Goal: Task Accomplishment & Management: Complete application form

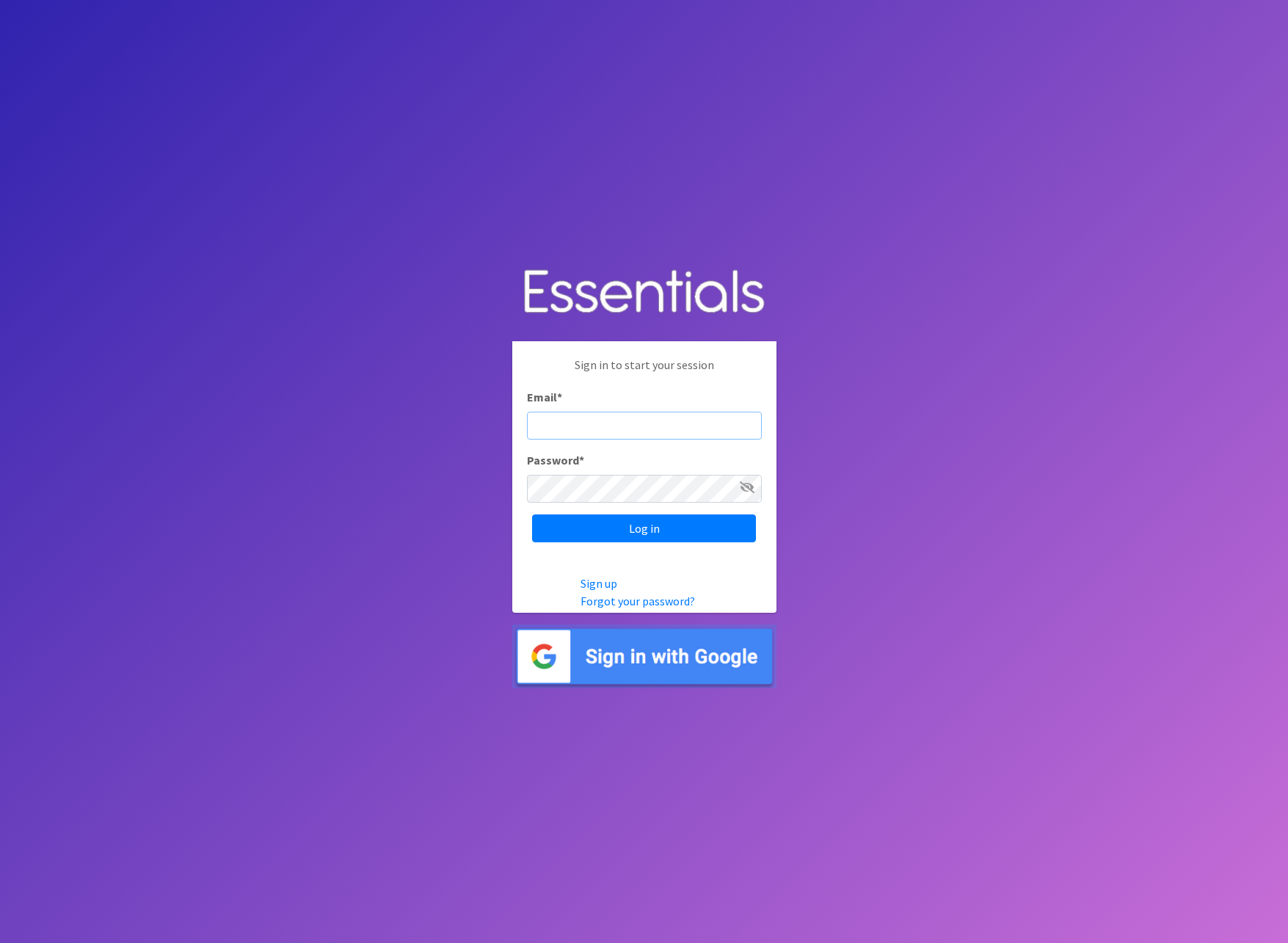
type input "[PERSON_NAME][EMAIL_ADDRESS][DOMAIN_NAME]"
click at [658, 533] on input "Log in" at bounding box center [644, 528] width 224 height 28
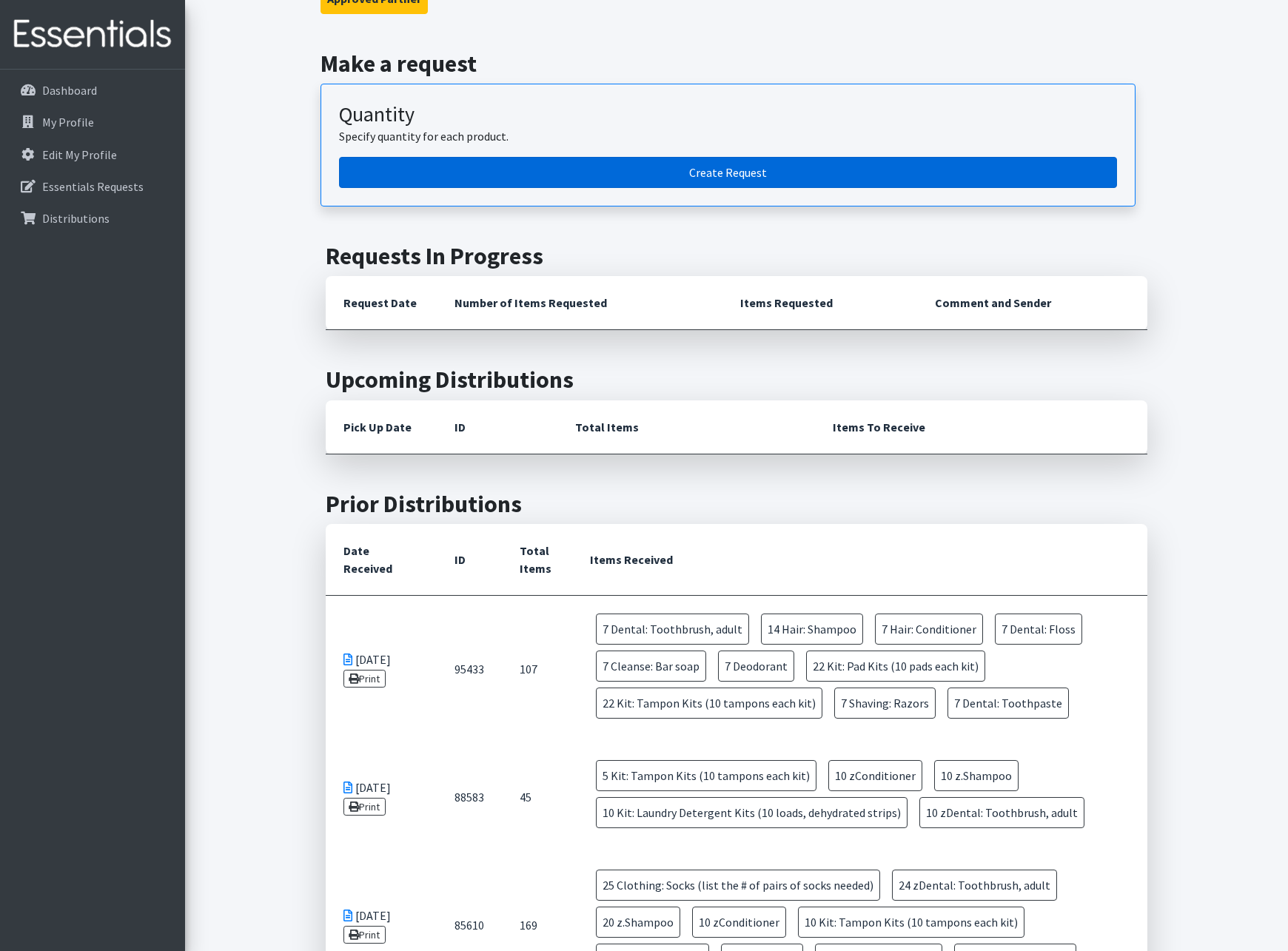
scroll to position [148, 0]
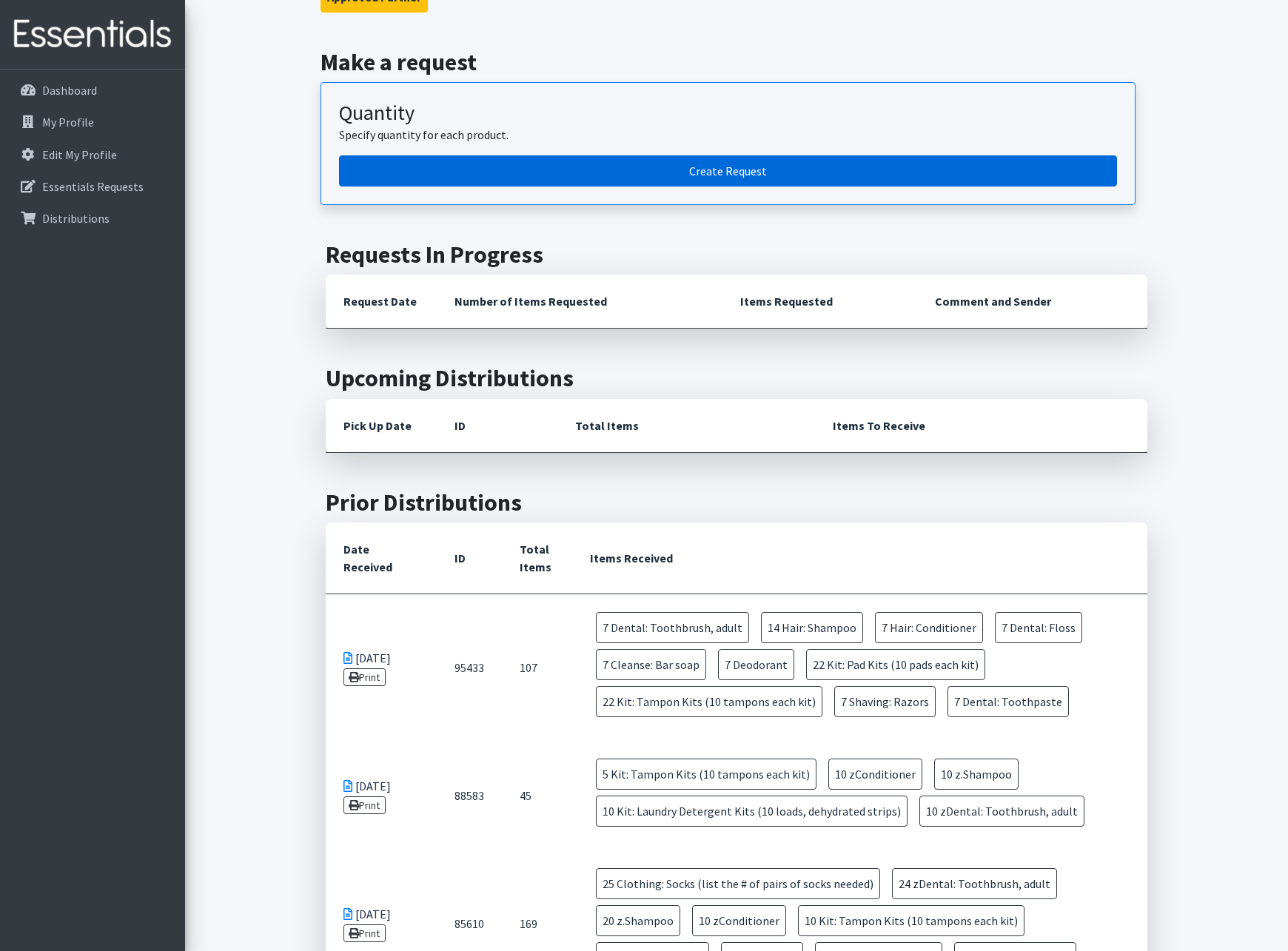
click at [727, 179] on link "Create Request" at bounding box center [728, 171] width 778 height 31
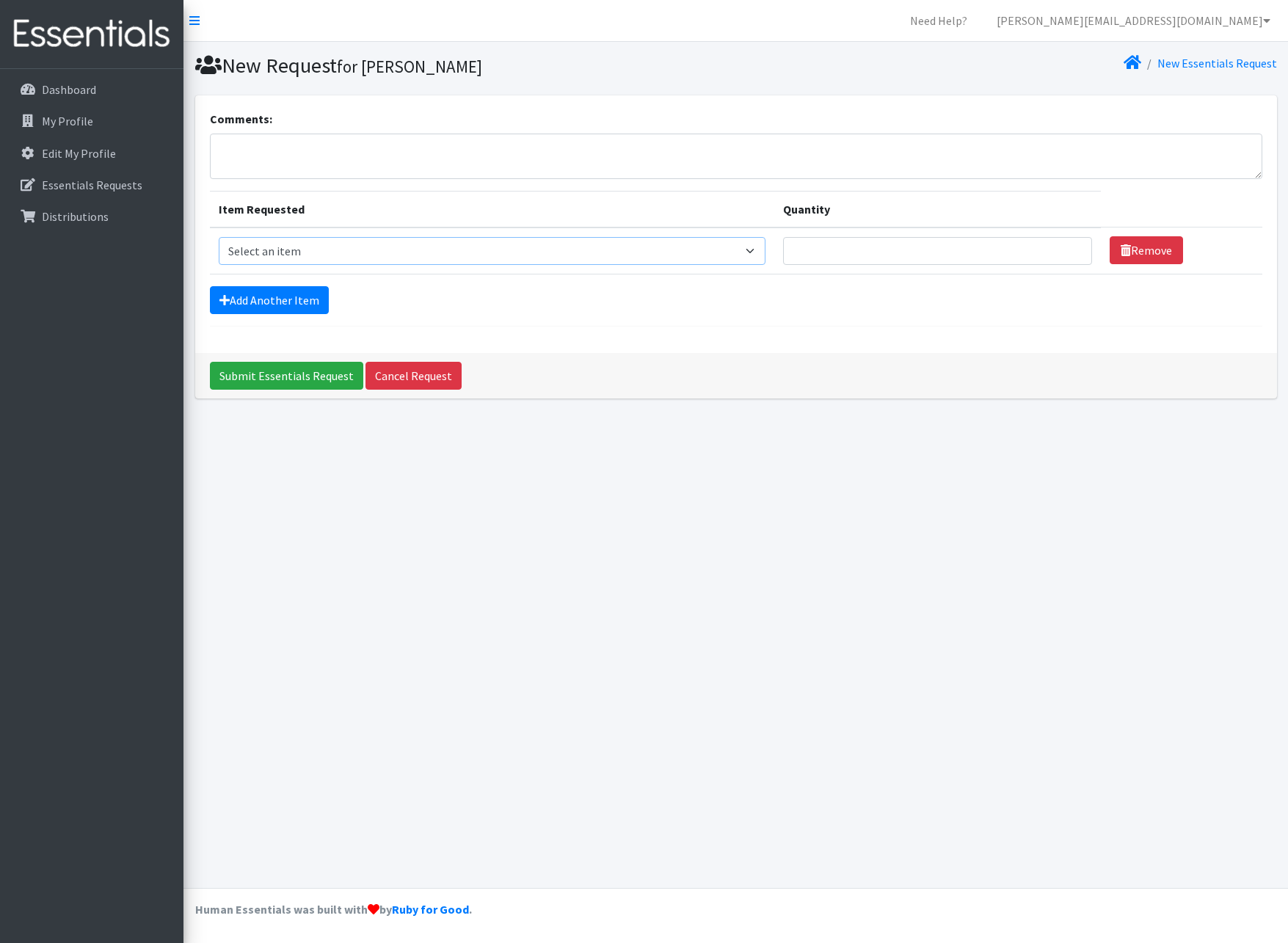
click at [313, 247] on select "Select an item Cleanse: Bar soap Clothing: Socks (list the # of pairs of socks …" at bounding box center [492, 251] width 547 height 28
select select "15546"
click at [219, 237] on select "Select an item Cleanse: Bar soap Clothing: Socks (list the # of pairs of socks …" at bounding box center [492, 251] width 547 height 28
click at [874, 248] on input "Quantity" at bounding box center [938, 251] width 309 height 28
type input "15"
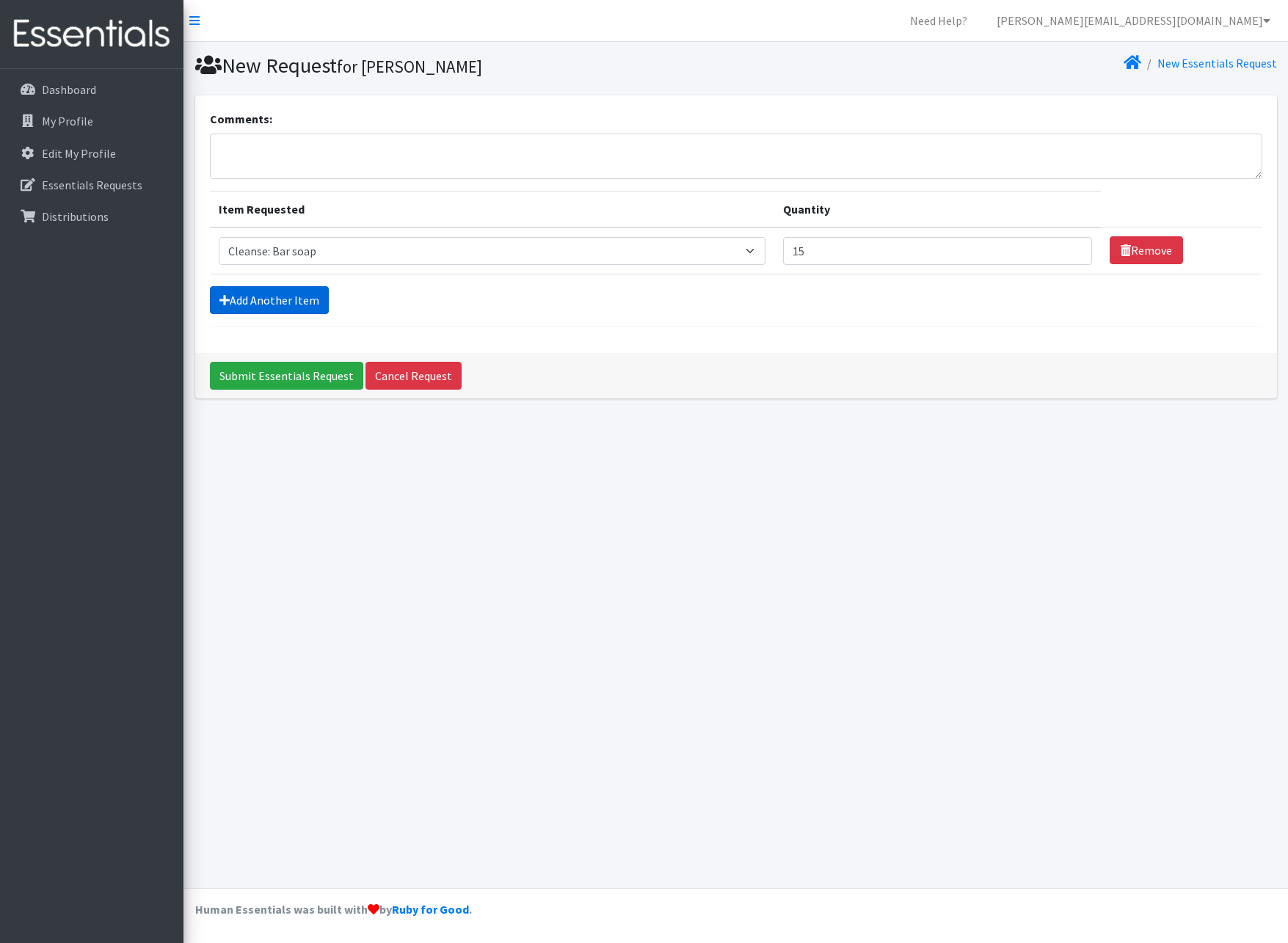
click at [267, 303] on link "Add Another Item" at bounding box center [269, 300] width 119 height 28
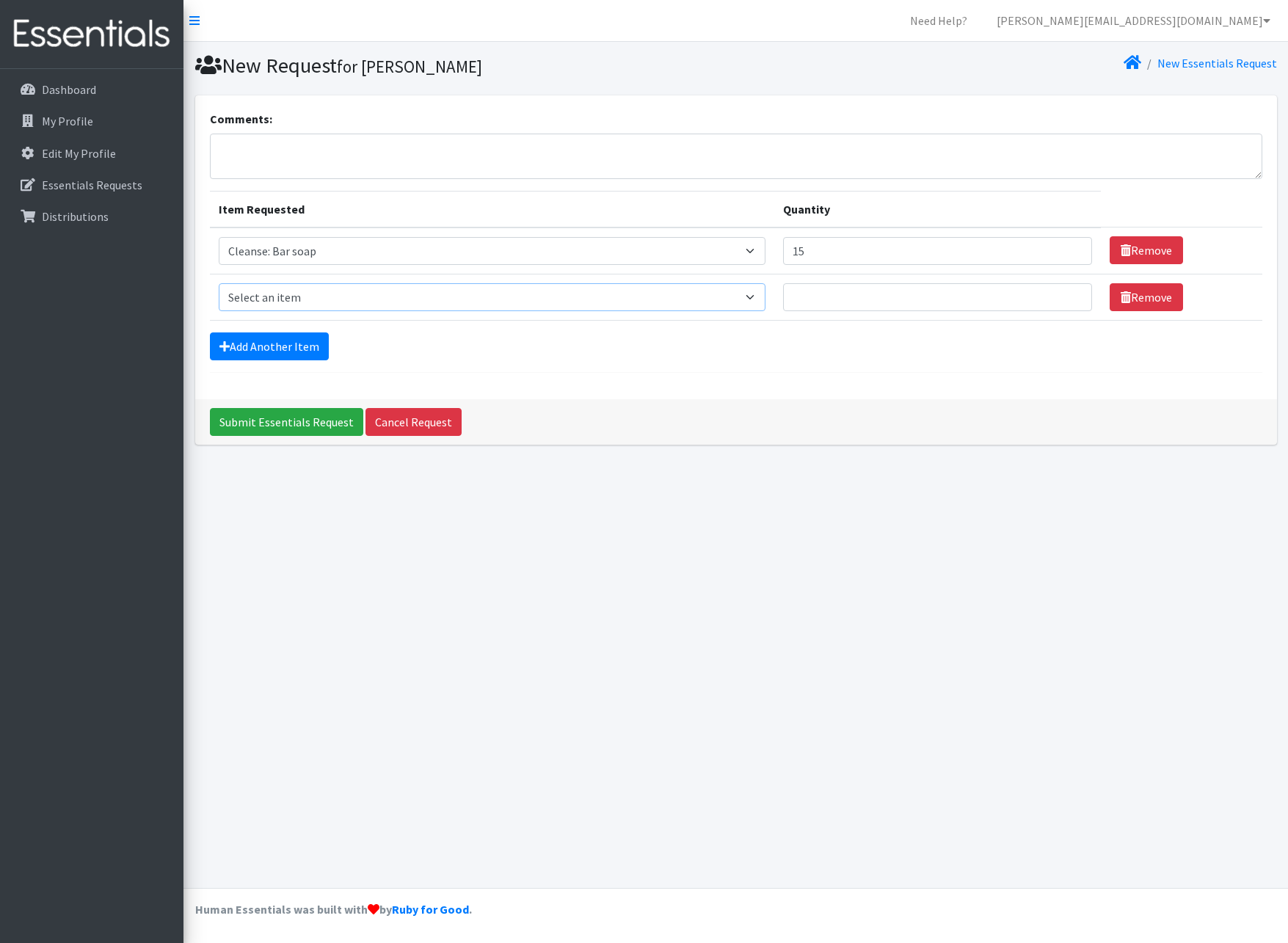
click at [267, 303] on select "Select an item Cleanse: Bar soap Clothing: Socks (list the # of pairs of socks …" at bounding box center [492, 298] width 547 height 28
select select "12029"
click at [219, 284] on select "Select an item Cleanse: Bar soap Clothing: Socks (list the # of pairs of socks …" at bounding box center [492, 298] width 547 height 28
click at [840, 295] on input "Quantity" at bounding box center [938, 298] width 309 height 28
type input "15"
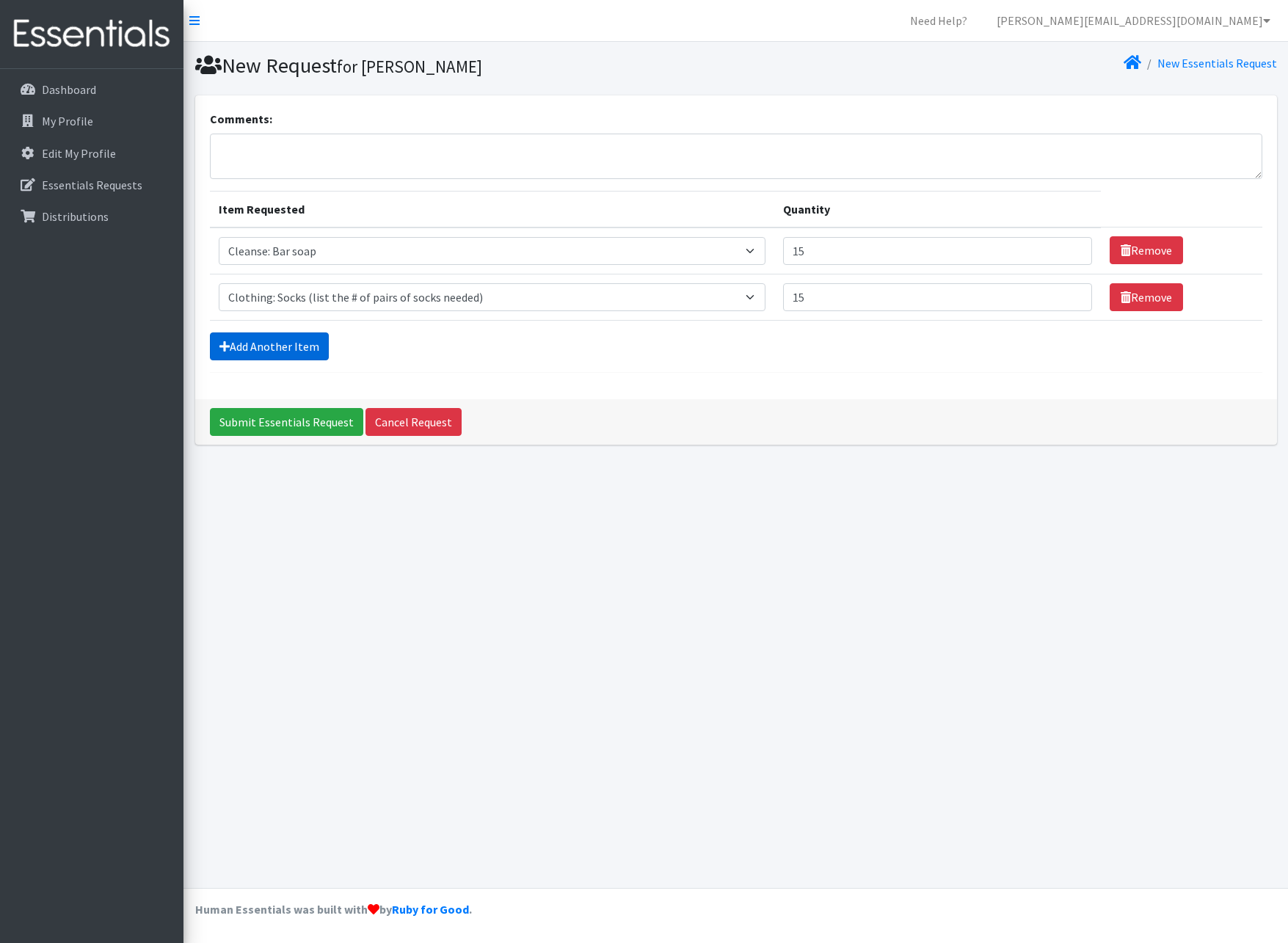
click at [239, 351] on link "Add Another Item" at bounding box center [269, 347] width 119 height 28
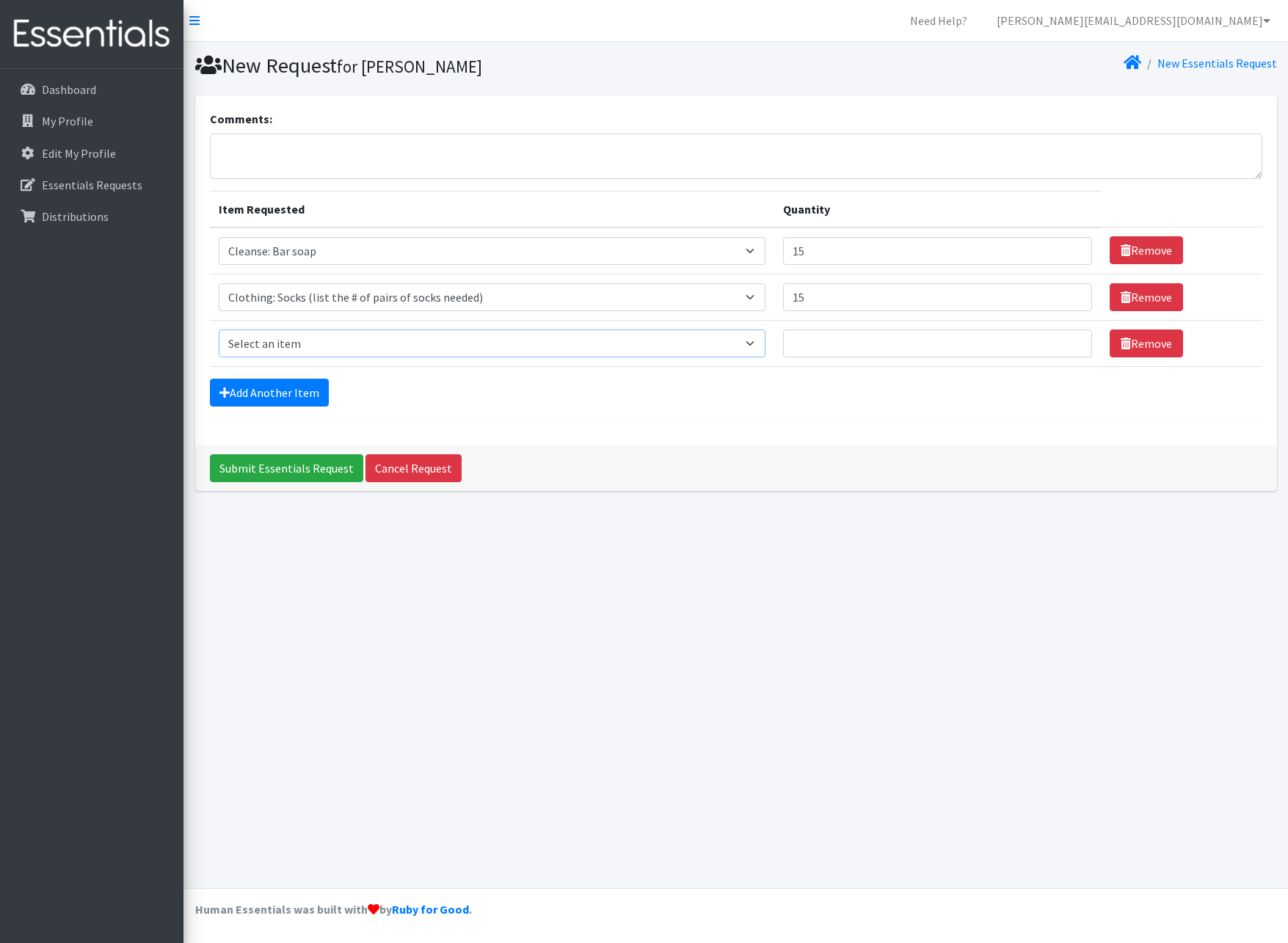
click at [268, 347] on select "Select an item Cleanse: Bar soap Clothing: Socks (list the # of pairs of socks …" at bounding box center [492, 343] width 547 height 28
select select "15547"
click at [219, 329] on select "Select an item Cleanse: Bar soap Clothing: Socks (list the # of pairs of socks …" at bounding box center [492, 343] width 547 height 28
click at [871, 342] on input "Quantity" at bounding box center [938, 343] width 309 height 28
type input "15"
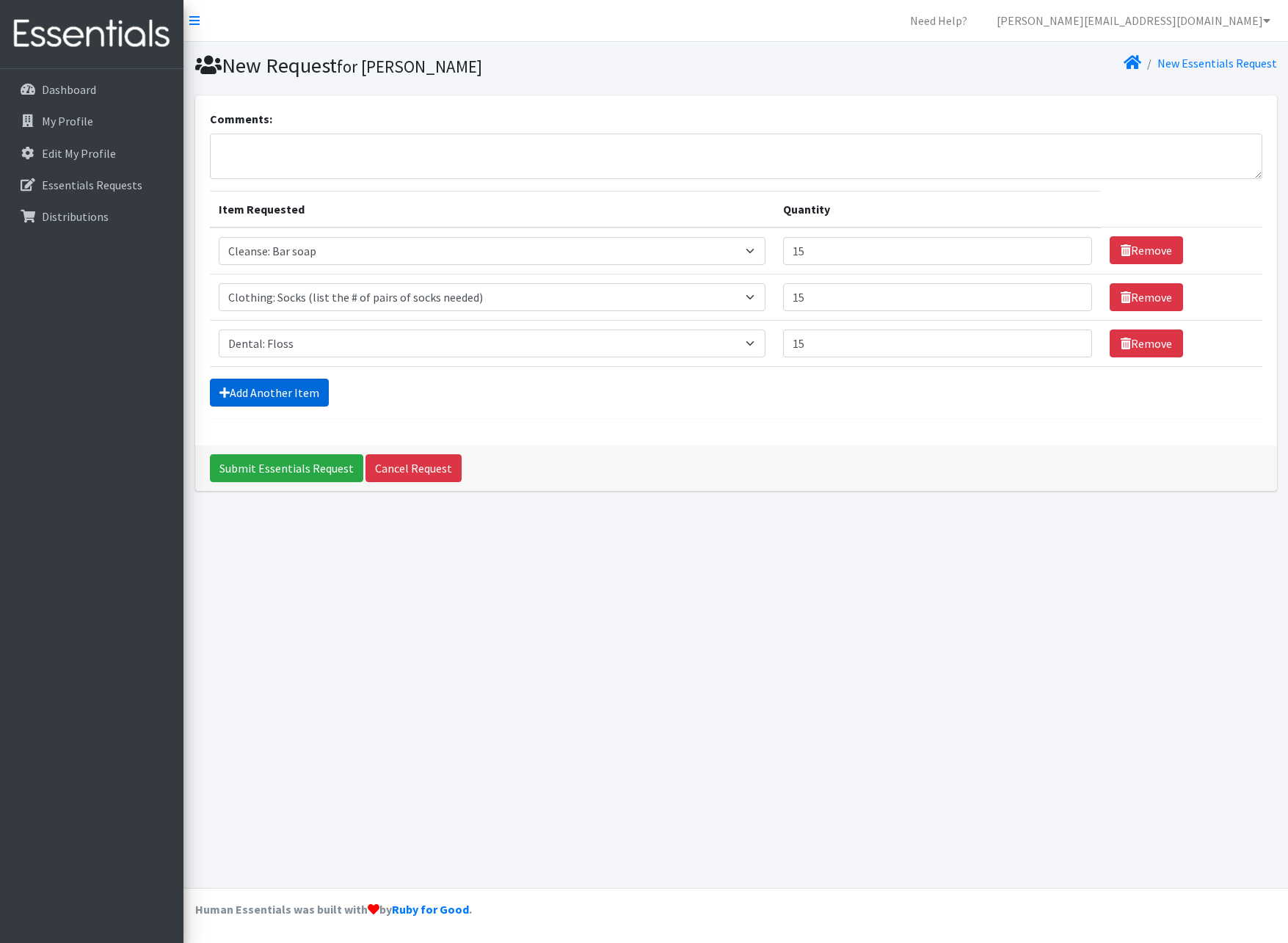
click at [288, 389] on link "Add Another Item" at bounding box center [269, 393] width 119 height 28
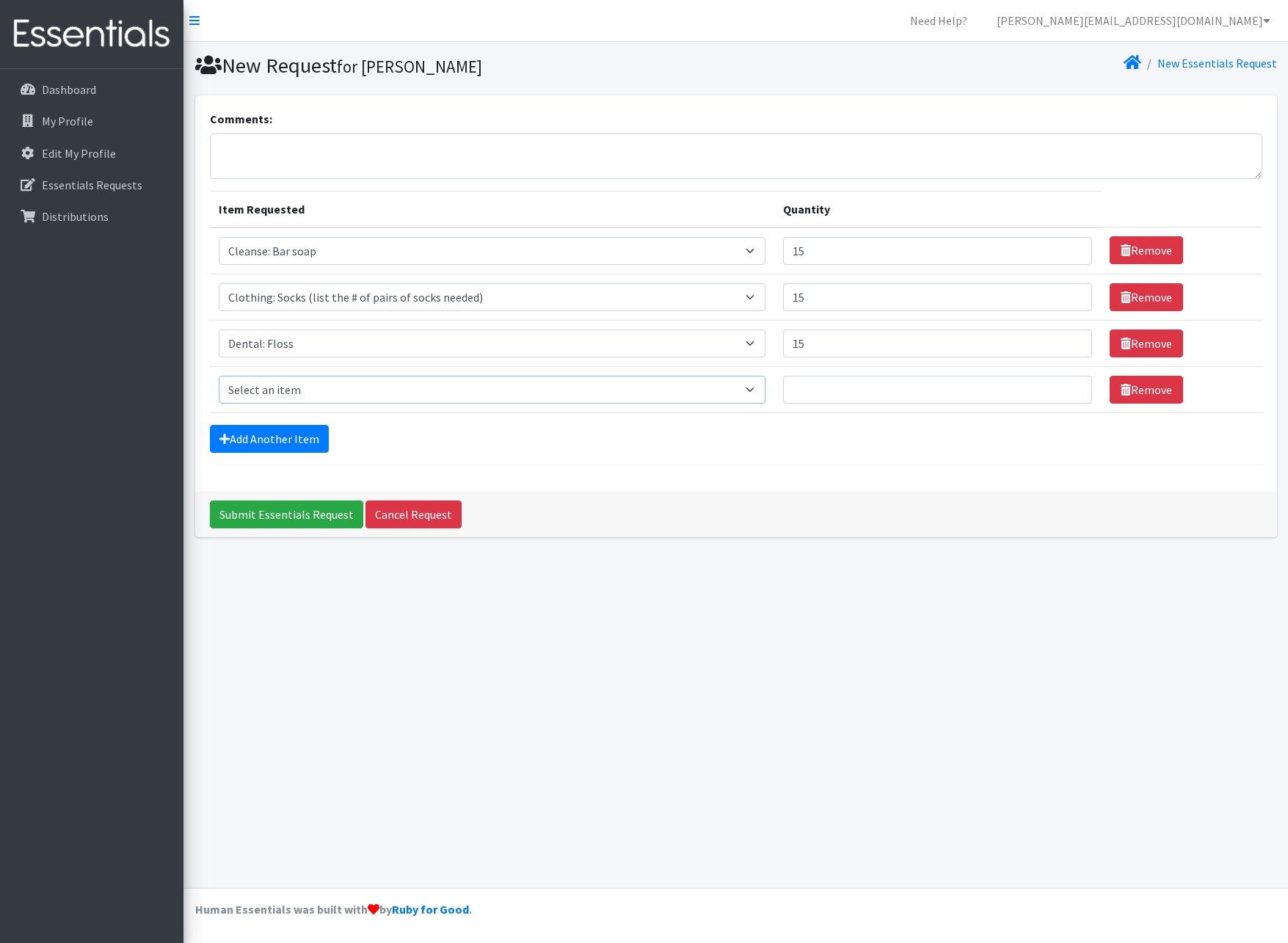
click at [288, 389] on select "Select an item Cleanse: Bar soap Clothing: Socks (list the # of pairs of socks …" at bounding box center [492, 389] width 547 height 28
select select "15549"
click at [219, 375] on select "Select an item Cleanse: Bar soap Clothing: Socks (list the # of pairs of socks …" at bounding box center [492, 389] width 547 height 28
click at [899, 382] on input "Quantity" at bounding box center [938, 389] width 309 height 28
type input "15"
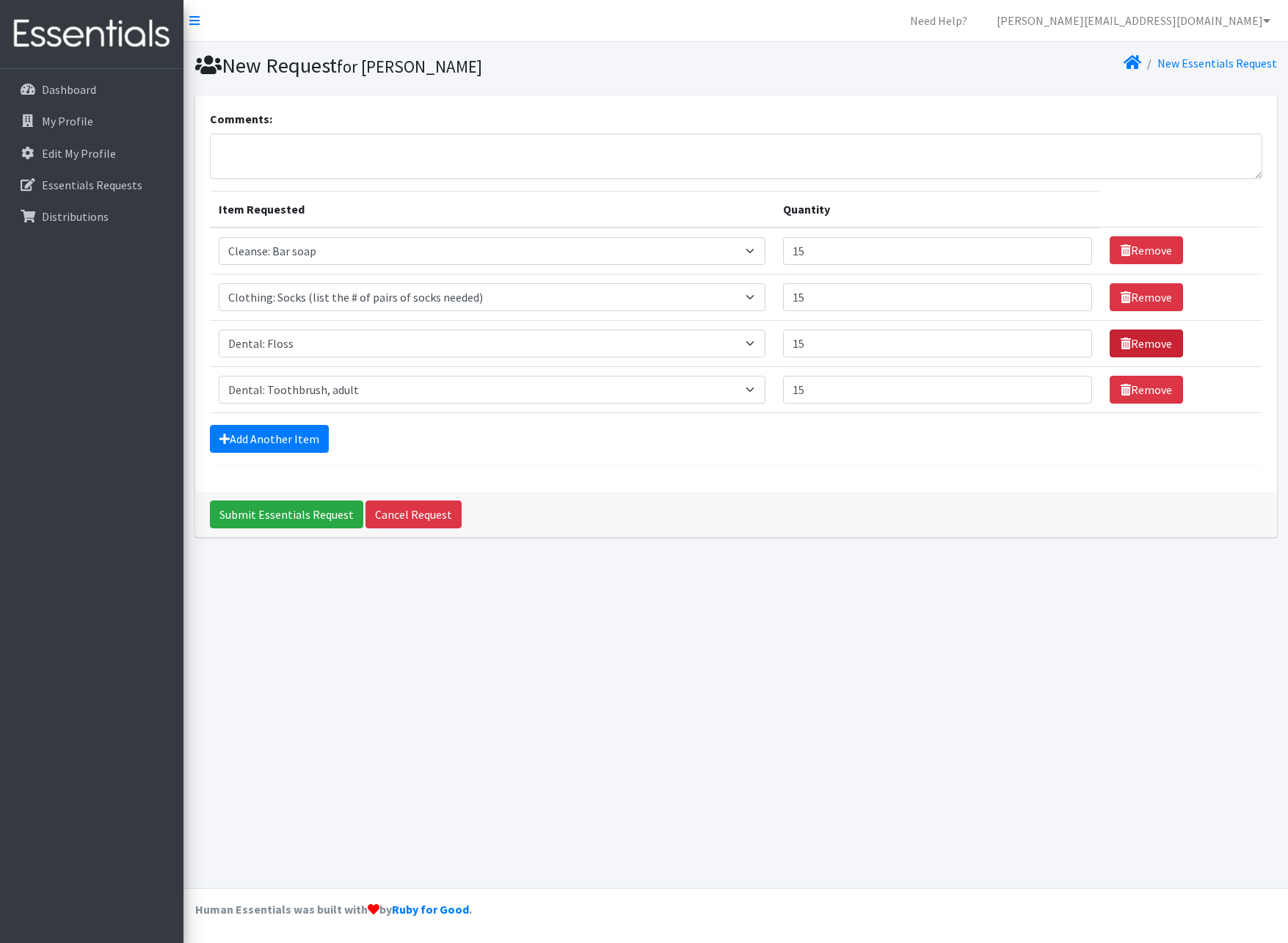
click at [1159, 350] on link "Remove" at bounding box center [1147, 343] width 73 height 28
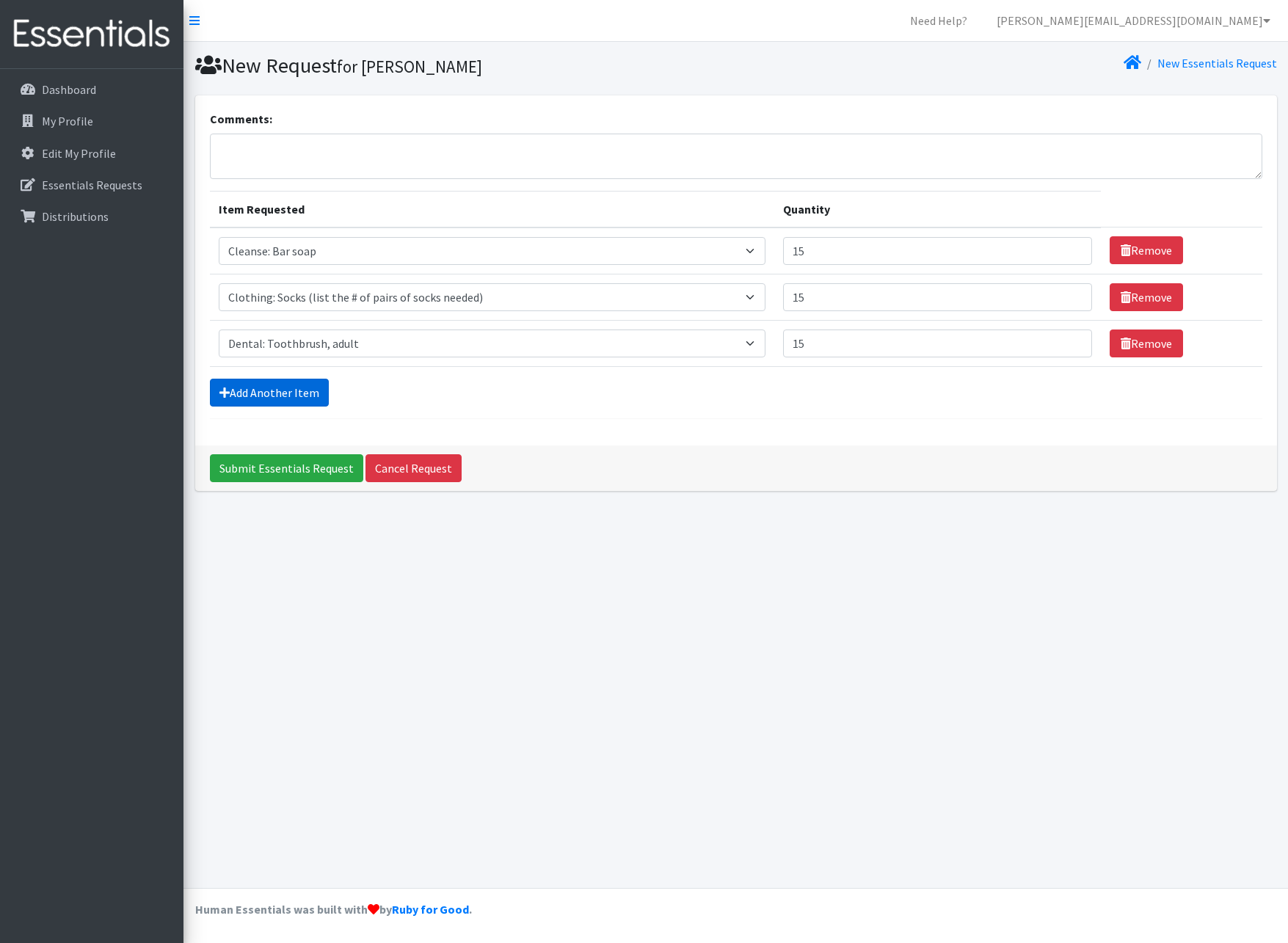
click at [245, 389] on link "Add Another Item" at bounding box center [269, 393] width 119 height 28
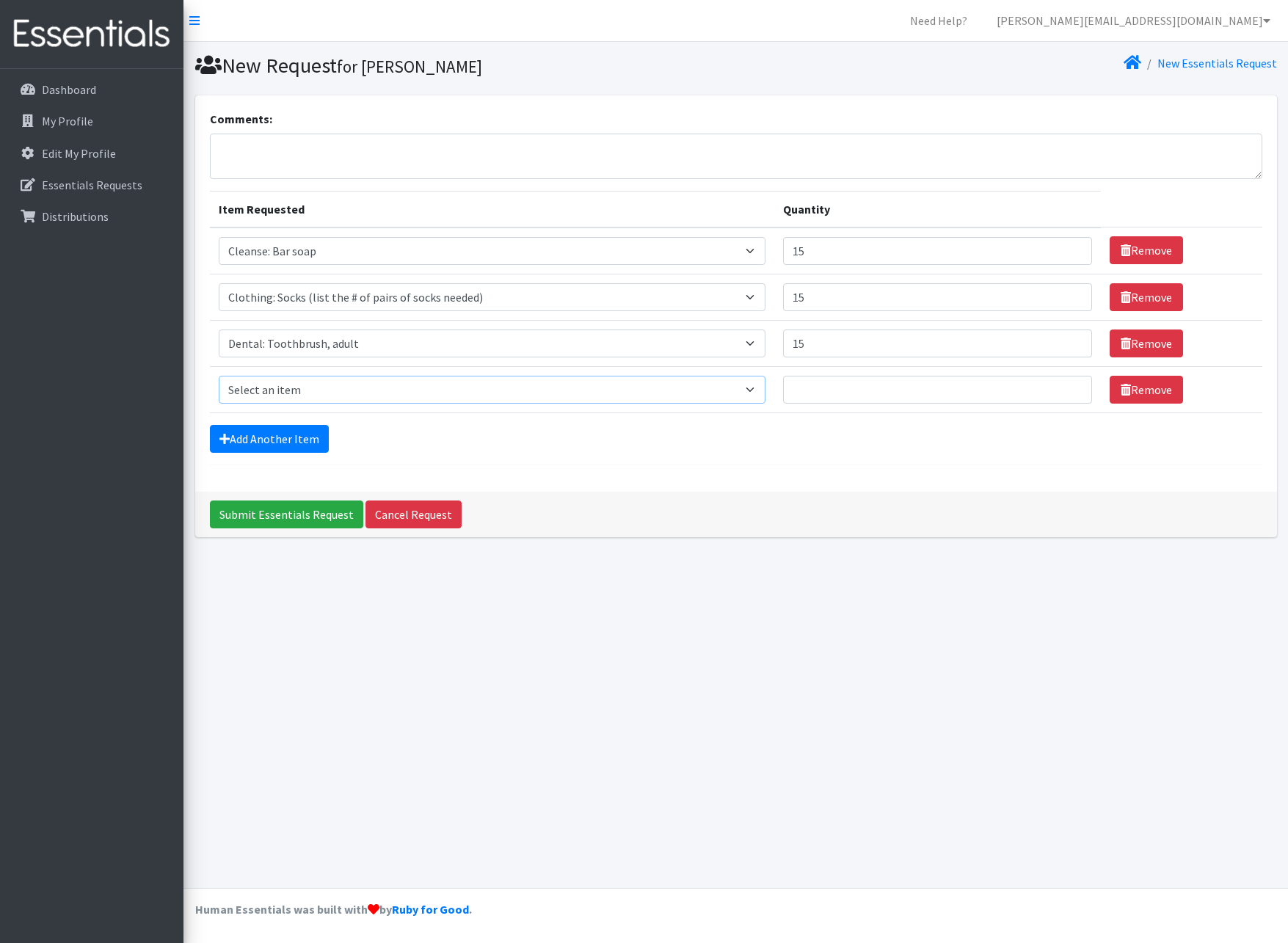
click at [267, 396] on select "Select an item Cleanse: Bar soap Clothing: Socks (list the # of pairs of socks …" at bounding box center [492, 389] width 547 height 28
select select "12032"
click at [219, 375] on select "Select an item Cleanse: Bar soap Clothing: Socks (list the # of pairs of socks …" at bounding box center [492, 389] width 547 height 28
click at [882, 389] on input "Quantity" at bounding box center [938, 389] width 309 height 28
type input "15"
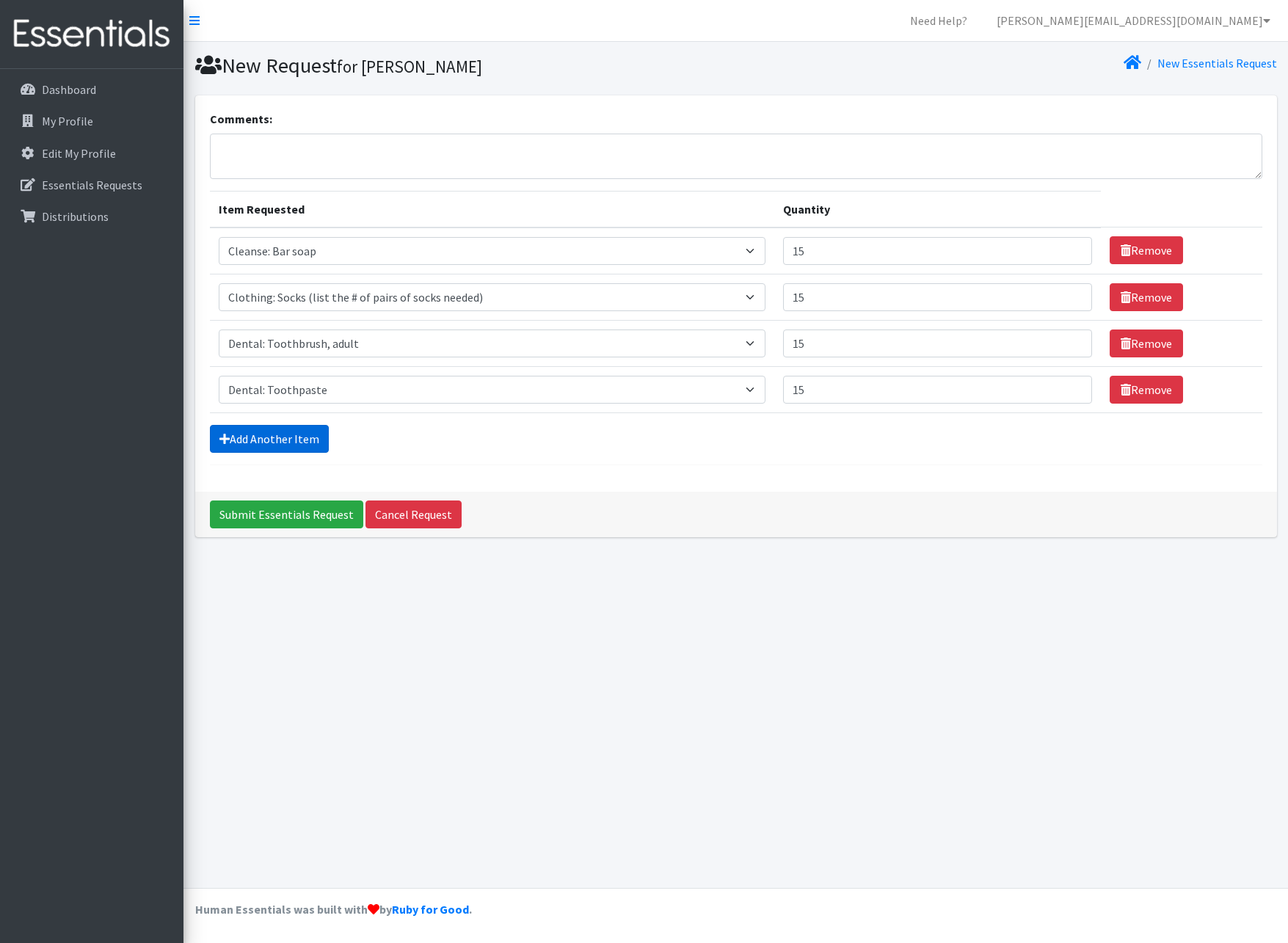
click at [254, 438] on link "Add Another Item" at bounding box center [269, 439] width 119 height 28
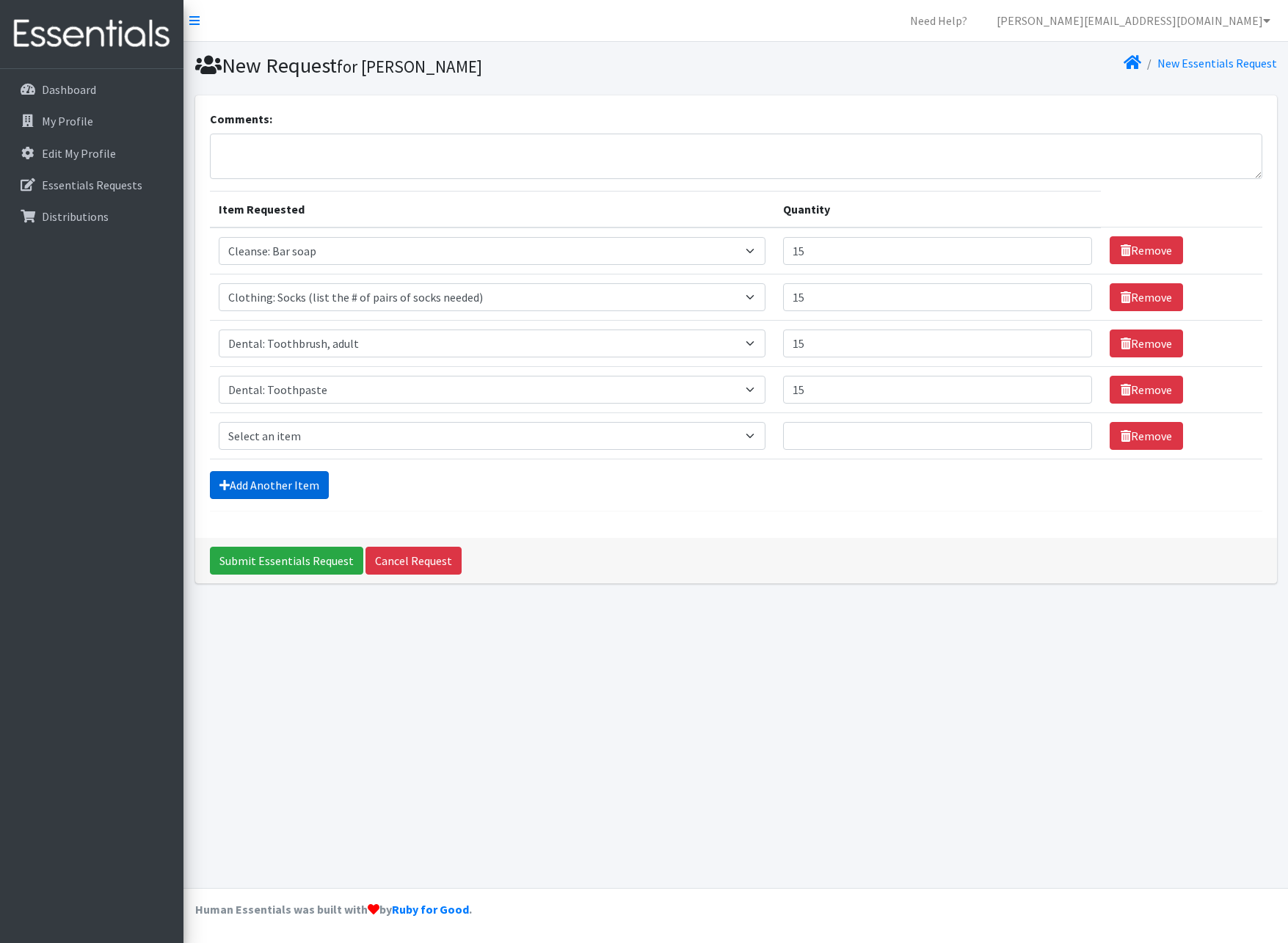
click at [274, 487] on link "Add Another Item" at bounding box center [269, 485] width 119 height 28
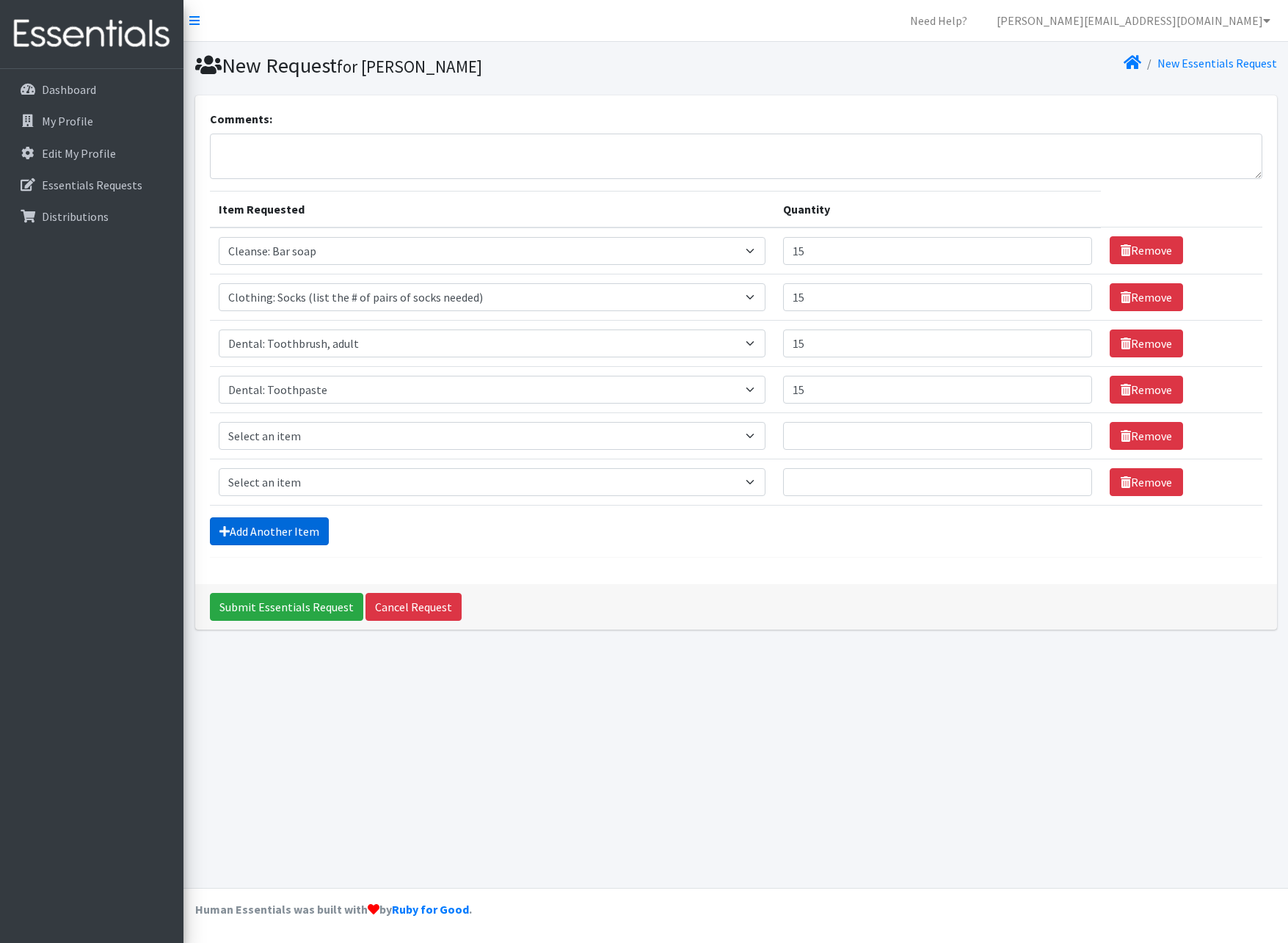
click at [265, 537] on link "Add Another Item" at bounding box center [269, 532] width 119 height 28
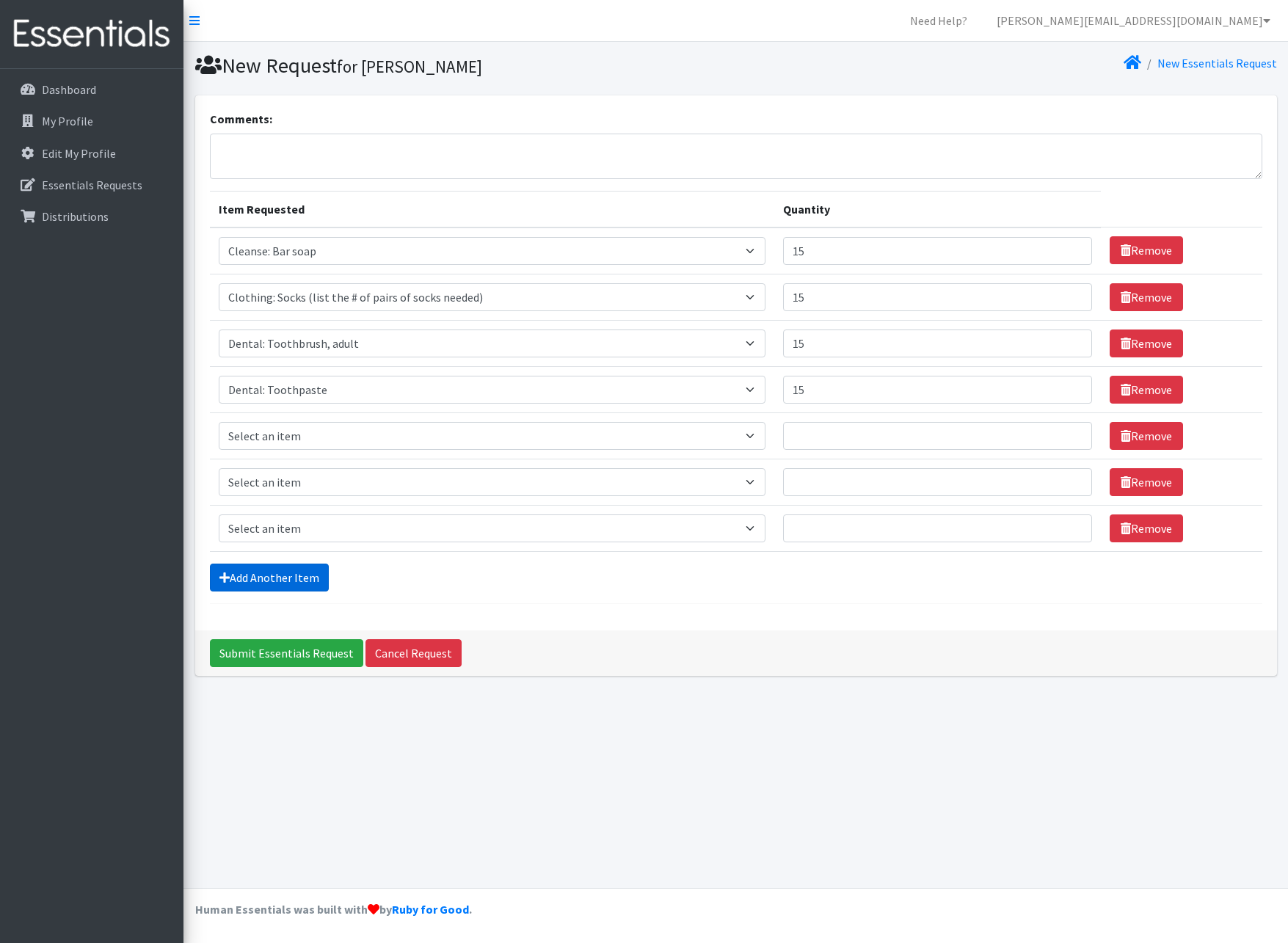
click at [271, 578] on link "Add Another Item" at bounding box center [269, 578] width 119 height 28
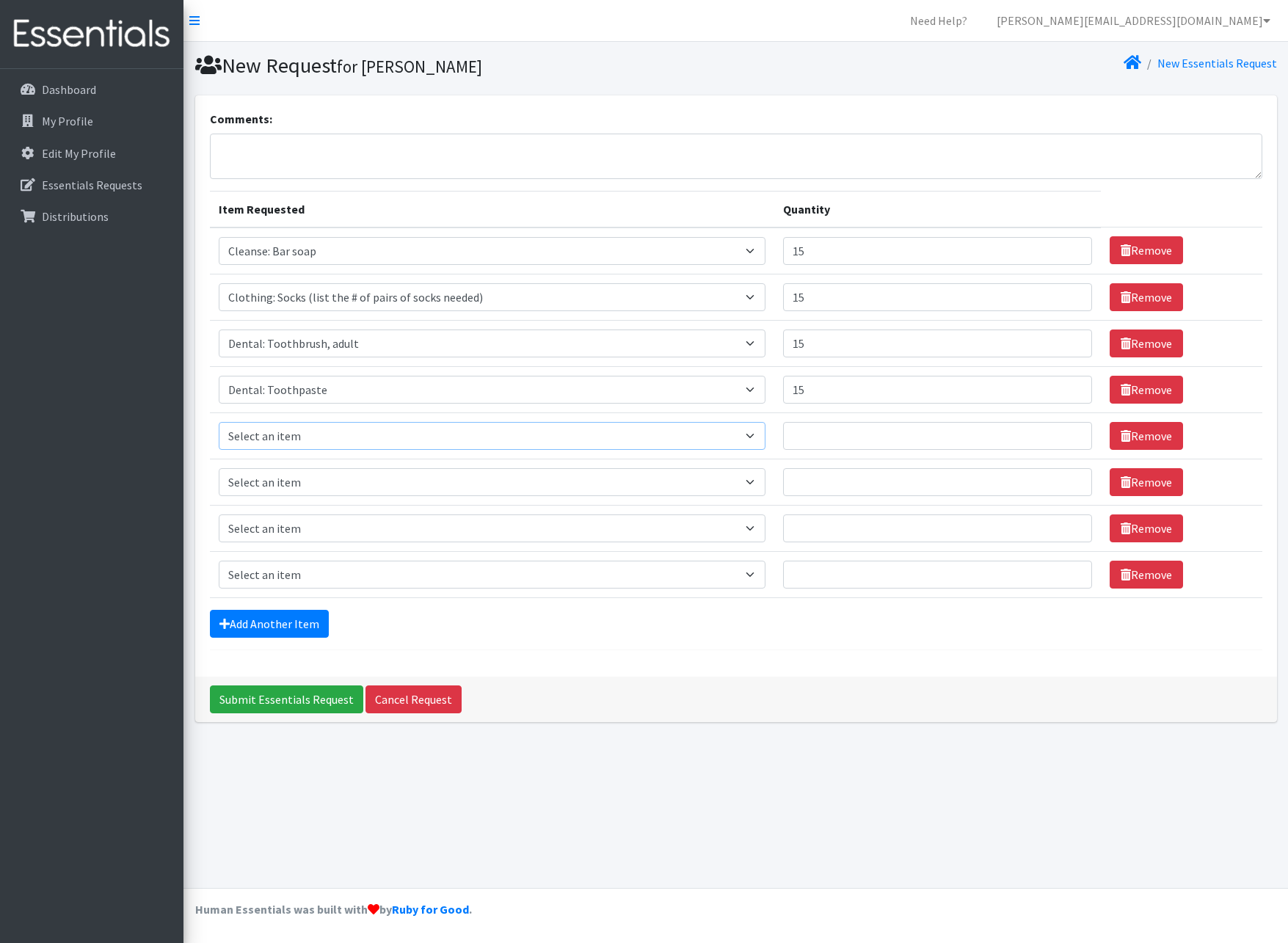
click at [296, 434] on select "Select an item Cleanse: Bar soap Clothing: Socks (list the # of pairs of socks …" at bounding box center [492, 436] width 547 height 28
select select "12011"
click at [219, 422] on select "Select an item Cleanse: Bar soap Clothing: Socks (list the # of pairs of socks …" at bounding box center [492, 436] width 547 height 28
click at [303, 490] on select "Select an item Cleanse: Bar soap Clothing: Socks (list the # of pairs of socks …" at bounding box center [492, 482] width 547 height 28
select select "15542"
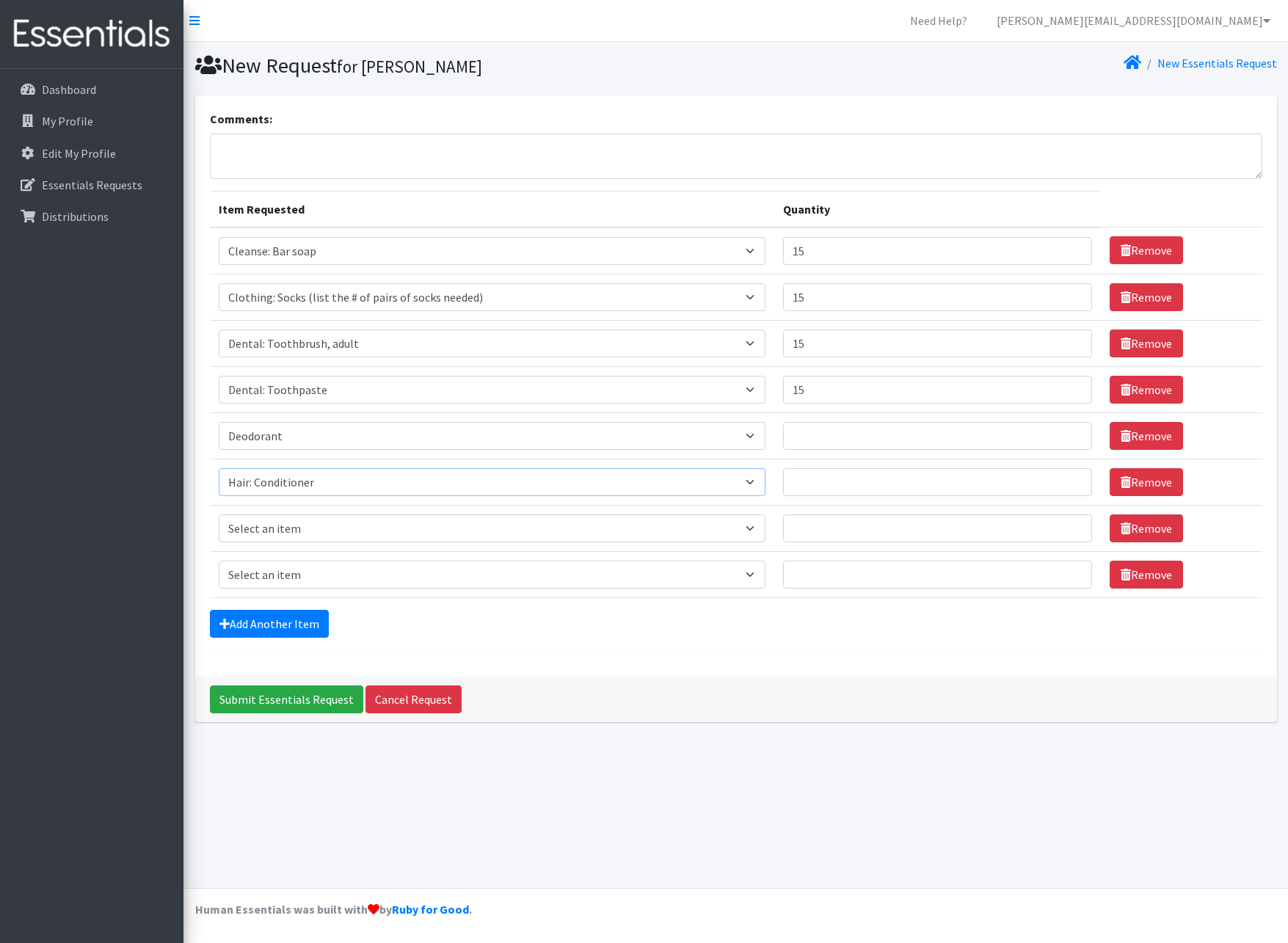
click at [219, 468] on select "Select an item Cleanse: Bar soap Clothing: Socks (list the # of pairs of socks …" at bounding box center [492, 482] width 547 height 28
click at [291, 531] on select "Select an item Cleanse: Bar soap Clothing: Socks (list the # of pairs of socks …" at bounding box center [492, 528] width 547 height 28
select select "15543"
click at [219, 514] on select "Select an item Cleanse: Bar soap Clothing: Socks (list the # of pairs of socks …" at bounding box center [492, 528] width 547 height 28
click at [282, 634] on link "Add Another Item" at bounding box center [269, 624] width 119 height 28
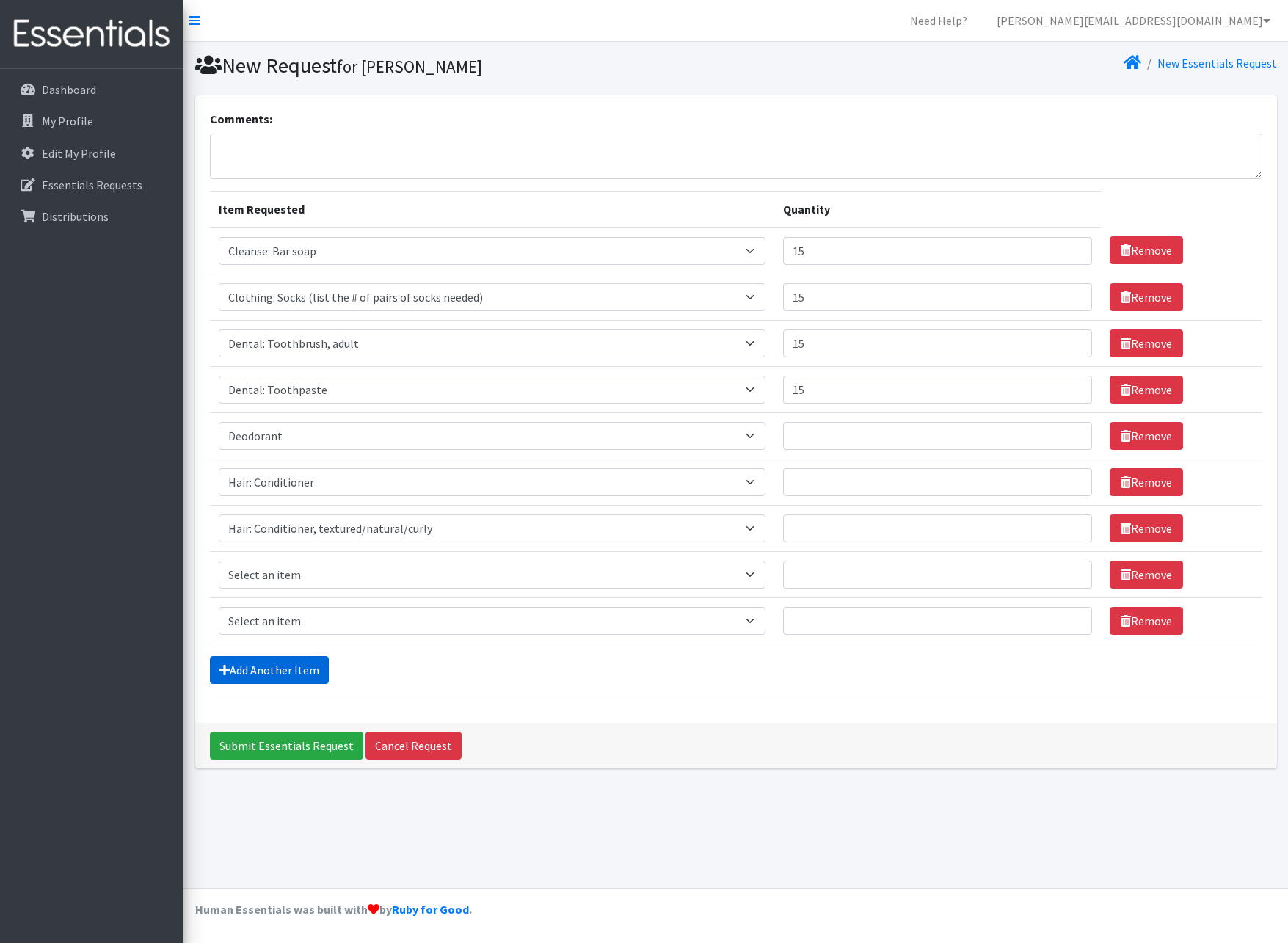
click at [276, 673] on link "Add Another Item" at bounding box center [269, 671] width 119 height 28
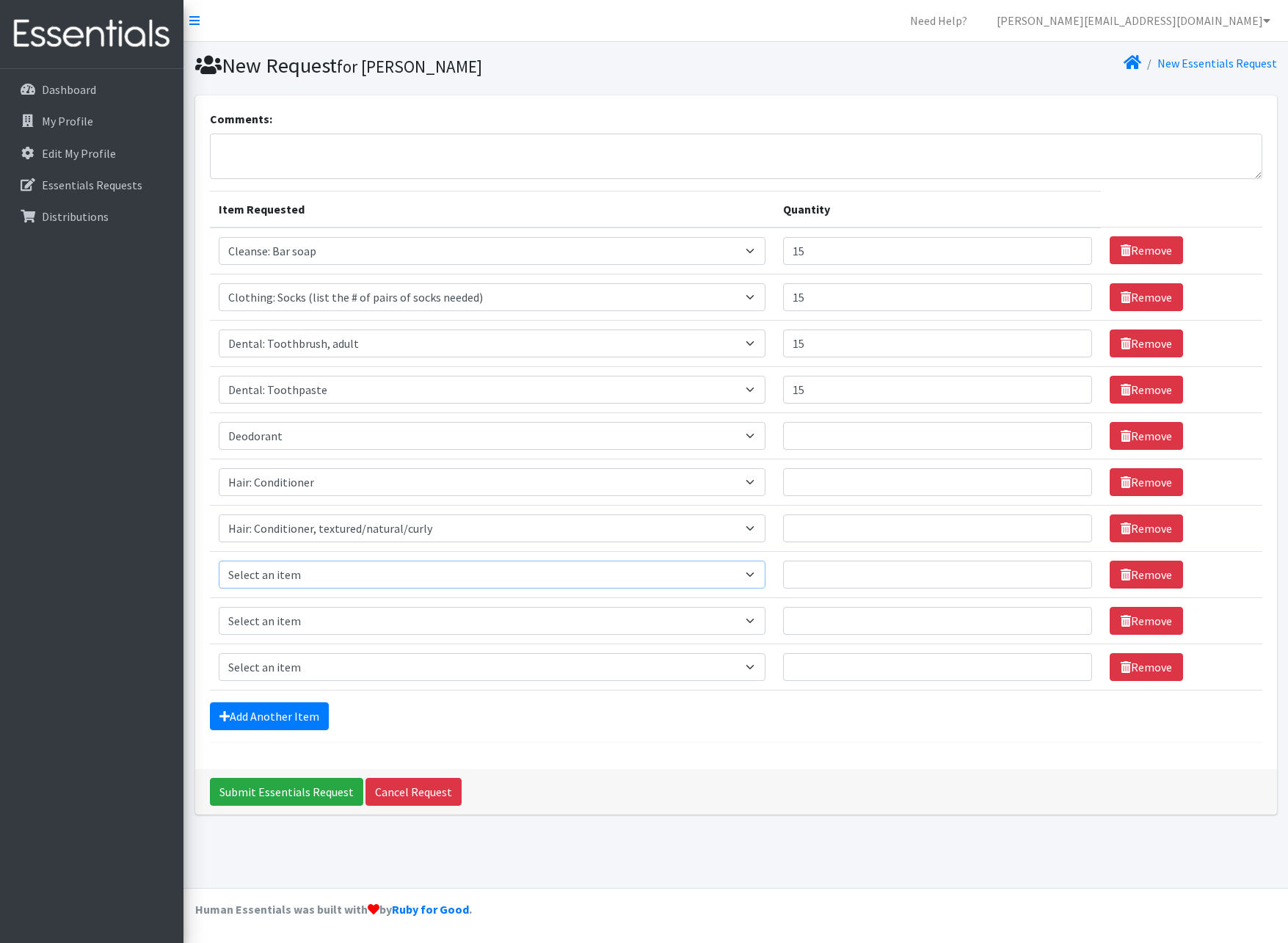
click at [290, 581] on select "Select an item Cleanse: Bar soap Clothing: Socks (list the # of pairs of socks …" at bounding box center [492, 575] width 547 height 28
select select "15544"
click at [219, 561] on select "Select an item Cleanse: Bar soap Clothing: Socks (list the # of pairs of socks …" at bounding box center [492, 575] width 547 height 28
click at [286, 623] on select "Select an item Cleanse: Bar soap Clothing: Socks (list the # of pairs of socks …" at bounding box center [492, 621] width 547 height 28
select select "15545"
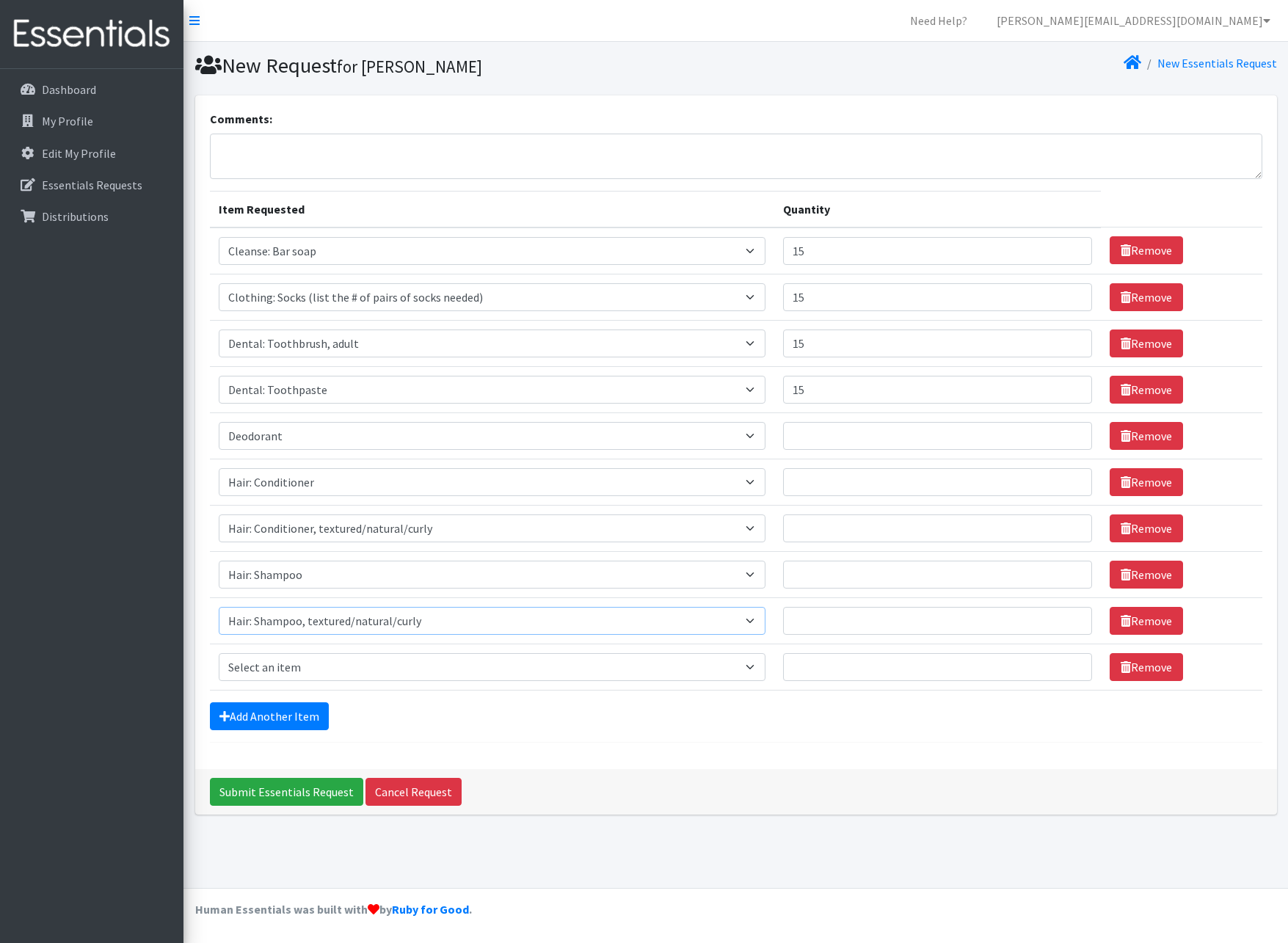
click at [219, 607] on select "Select an item Cleanse: Bar soap Clothing: Socks (list the # of pairs of socks …" at bounding box center [492, 621] width 547 height 28
click at [300, 665] on select "Select an item Cleanse: Bar soap Clothing: Socks (list the # of pairs of socks …" at bounding box center [492, 667] width 547 height 28
select select "12838"
click at [219, 653] on select "Select an item Cleanse: Bar soap Clothing: Socks (list the # of pairs of socks …" at bounding box center [492, 667] width 547 height 28
click at [286, 716] on link "Add Another Item" at bounding box center [269, 717] width 119 height 28
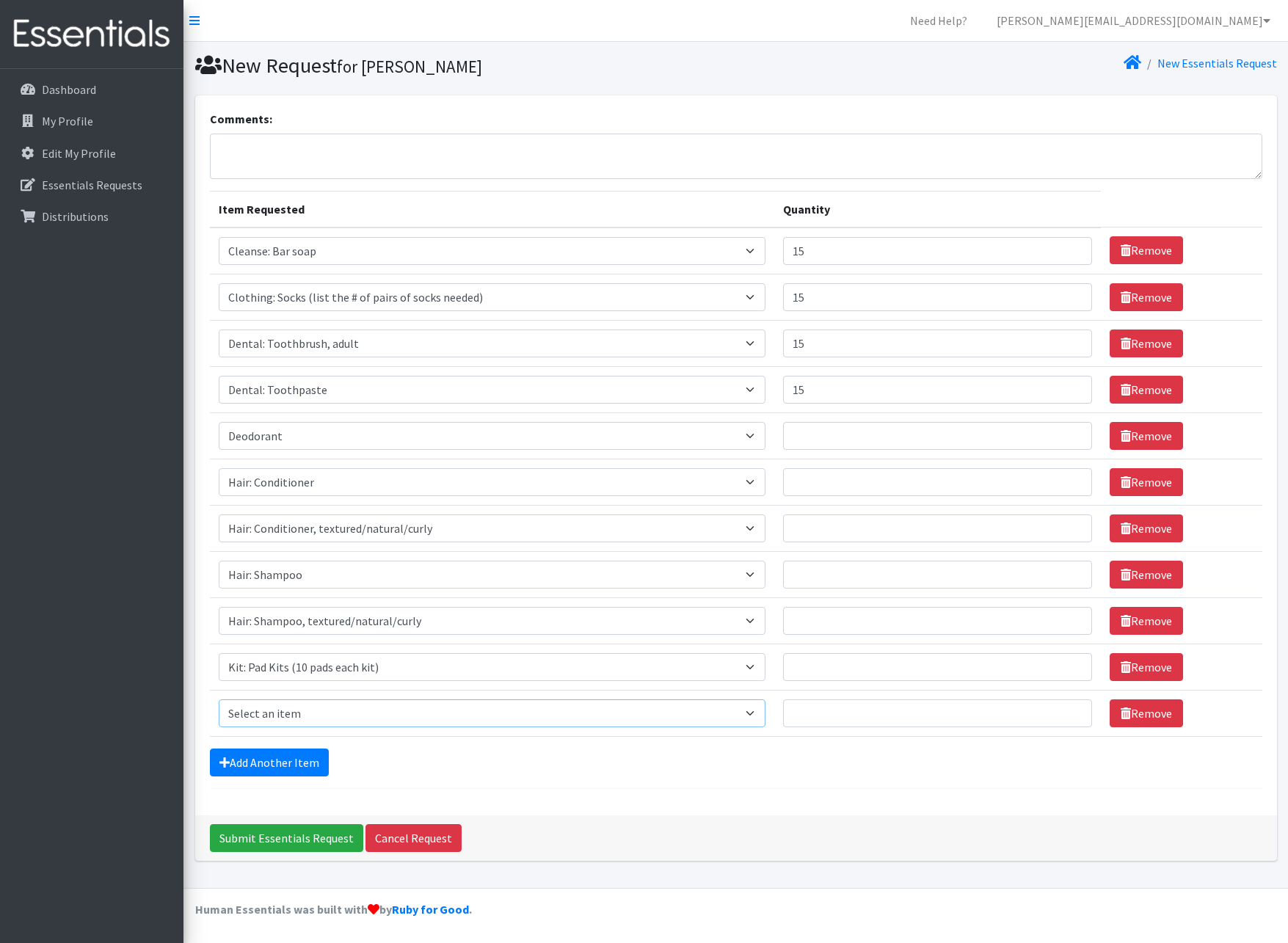
click at [293, 712] on select "Select an item Cleanse: Bar soap Clothing: Socks (list the # of pairs of socks …" at bounding box center [492, 713] width 547 height 28
select select "12333"
click at [219, 699] on select "Select an item Cleanse: Bar soap Clothing: Socks (list the # of pairs of socks …" at bounding box center [492, 713] width 547 height 28
click at [293, 758] on link "Add Another Item" at bounding box center [269, 762] width 119 height 28
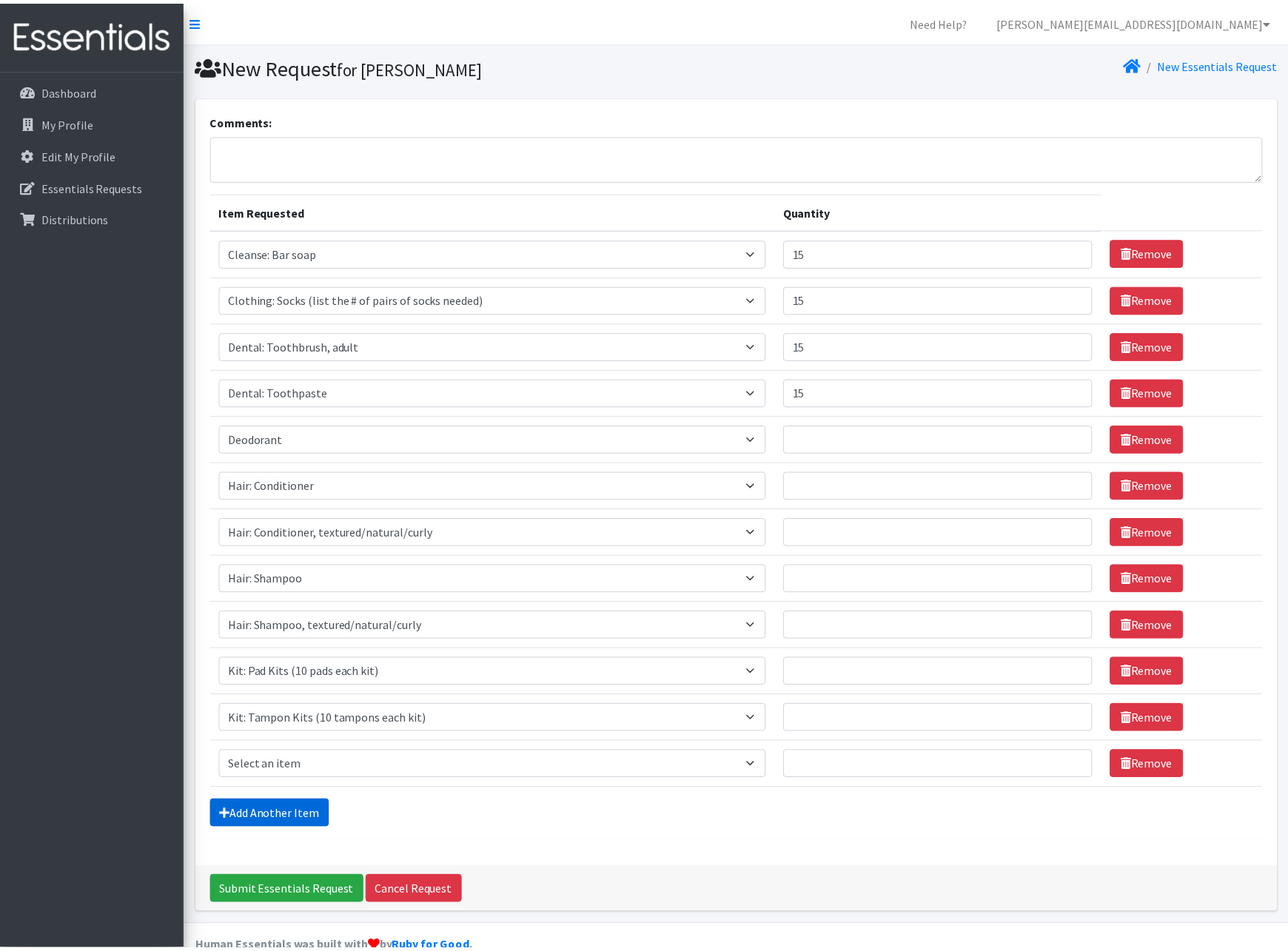
scroll to position [31, 0]
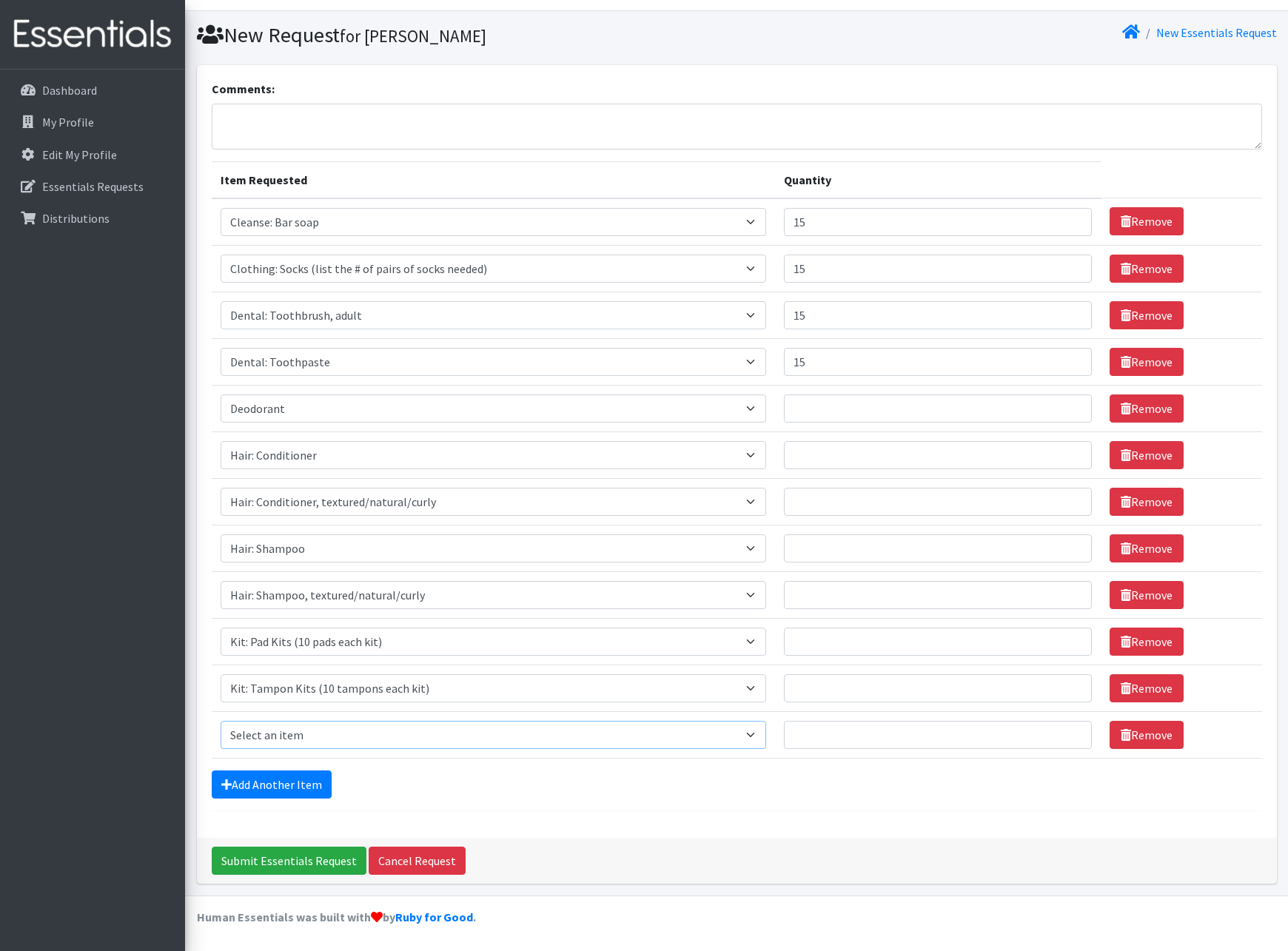
click at [301, 739] on select "Select an item Cleanse: Bar soap Clothing: Socks (list the # of pairs of socks …" at bounding box center [494, 735] width 546 height 28
select select "15551"
click at [221, 721] on select "Select an item Cleanse: Bar soap Clothing: Socks (list the # of pairs of socks …" at bounding box center [494, 735] width 546 height 28
click at [827, 402] on input "Quantity" at bounding box center [938, 409] width 308 height 28
type input "15"
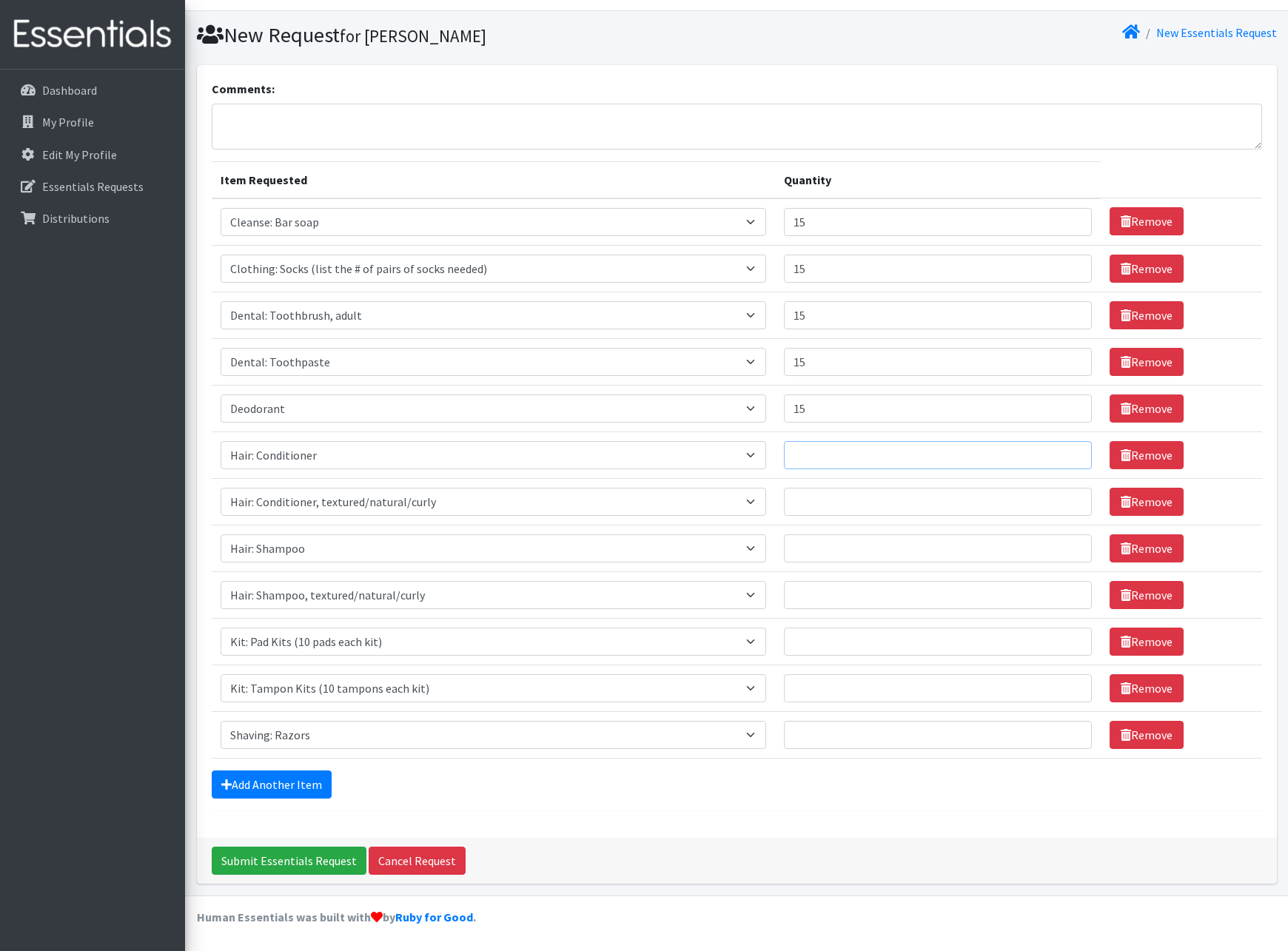
click at [838, 455] on input "Quantity" at bounding box center [938, 455] width 308 height 28
type input "10"
click at [836, 507] on input "Quantity" at bounding box center [938, 502] width 308 height 28
type input "5"
click at [833, 560] on input "Quantity" at bounding box center [938, 549] width 308 height 28
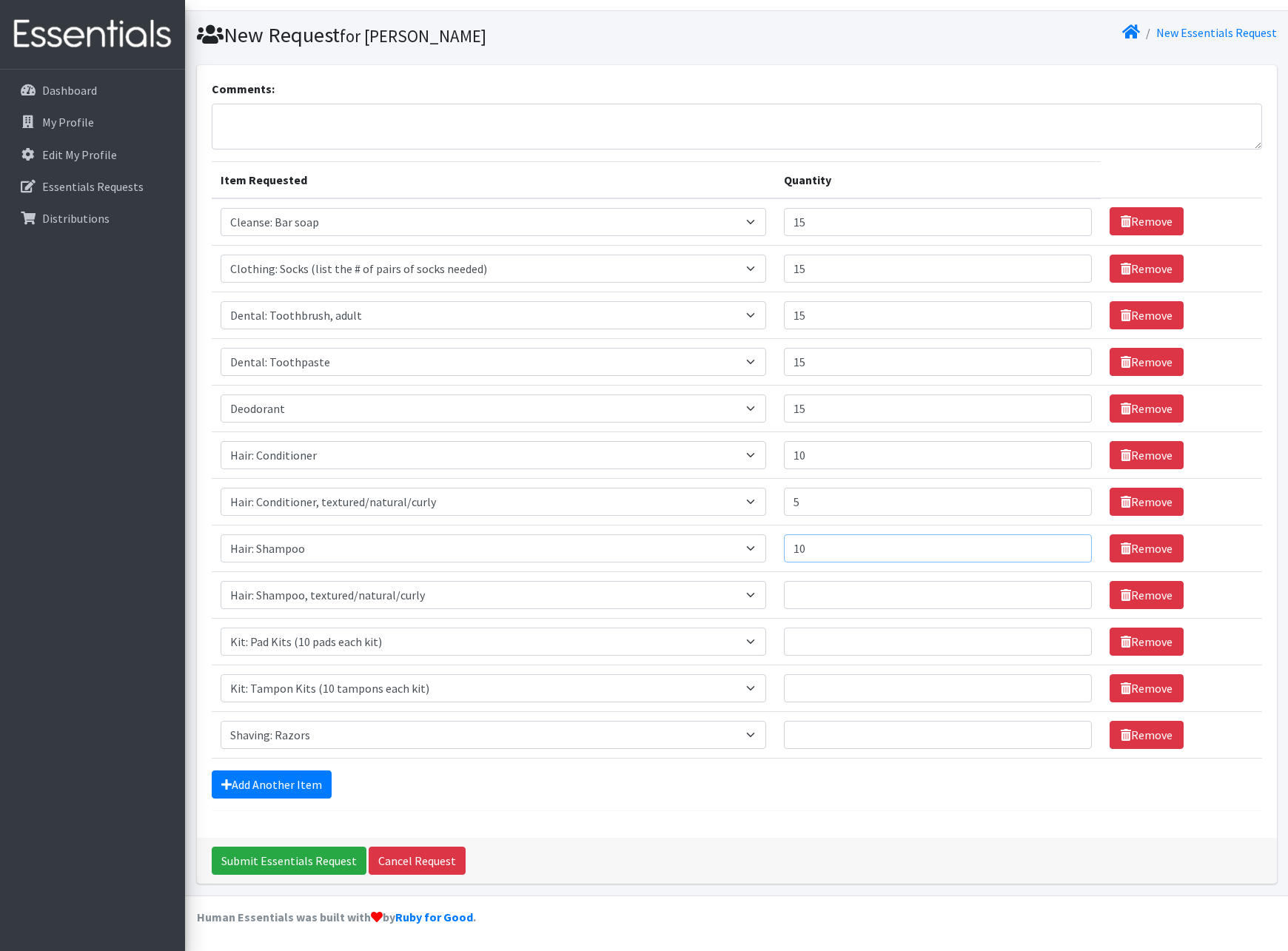
type input "10"
click at [821, 600] on input "Quantity" at bounding box center [938, 595] width 308 height 28
type input "5"
click at [823, 643] on input "Quantity" at bounding box center [938, 642] width 308 height 28
type input "15"
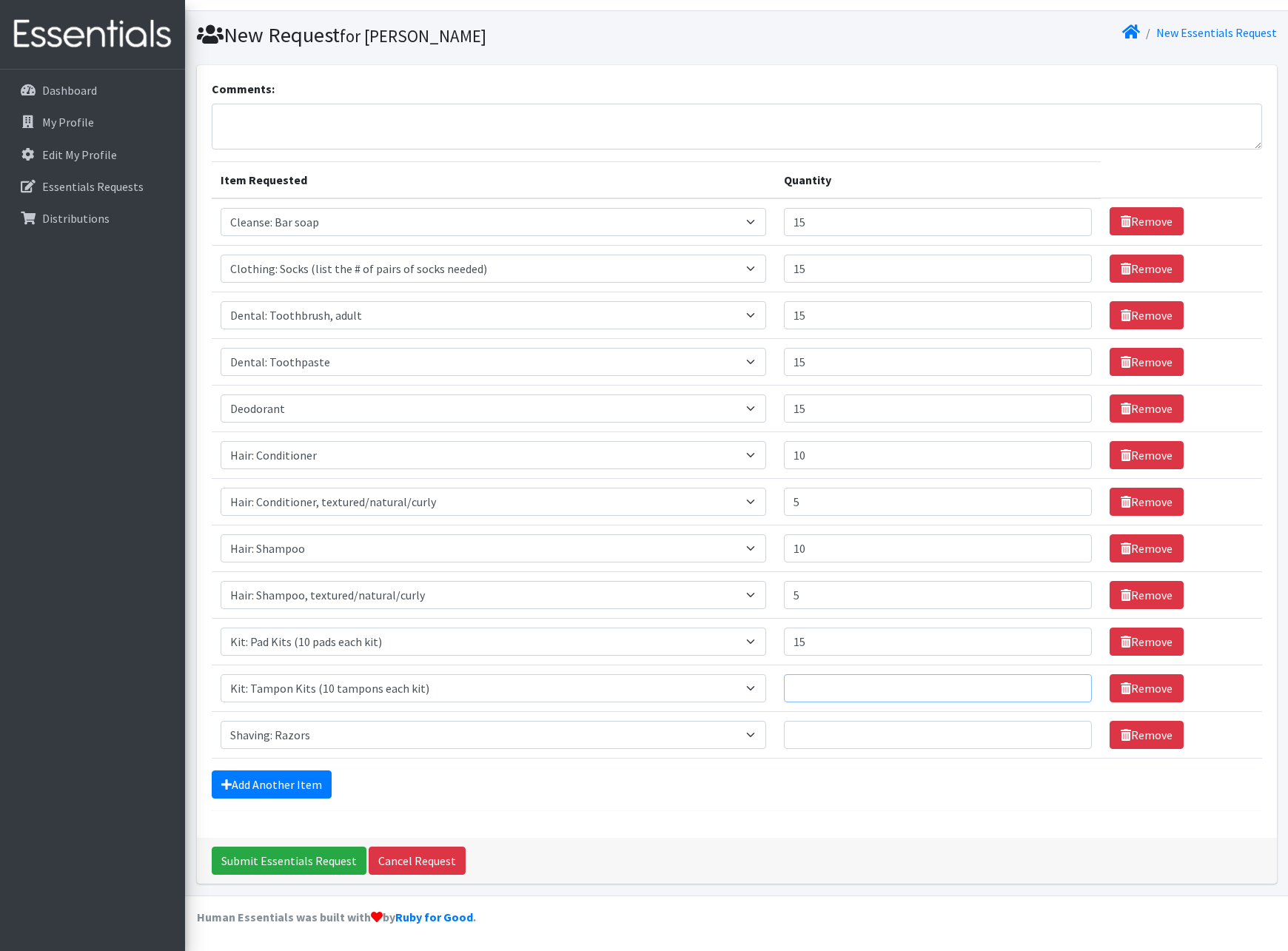
click at [830, 693] on input "Quantity" at bounding box center [938, 689] width 308 height 28
drag, startPoint x: 830, startPoint y: 693, endPoint x: 776, endPoint y: 701, distance: 54.6
click at [776, 701] on tr "Item Requested Select an item Cleanse: Bar soap Clothing: Socks (list the # of …" at bounding box center [736, 688] width 1050 height 47
type input "15"
click at [828, 733] on input "Quantity" at bounding box center [938, 735] width 308 height 28
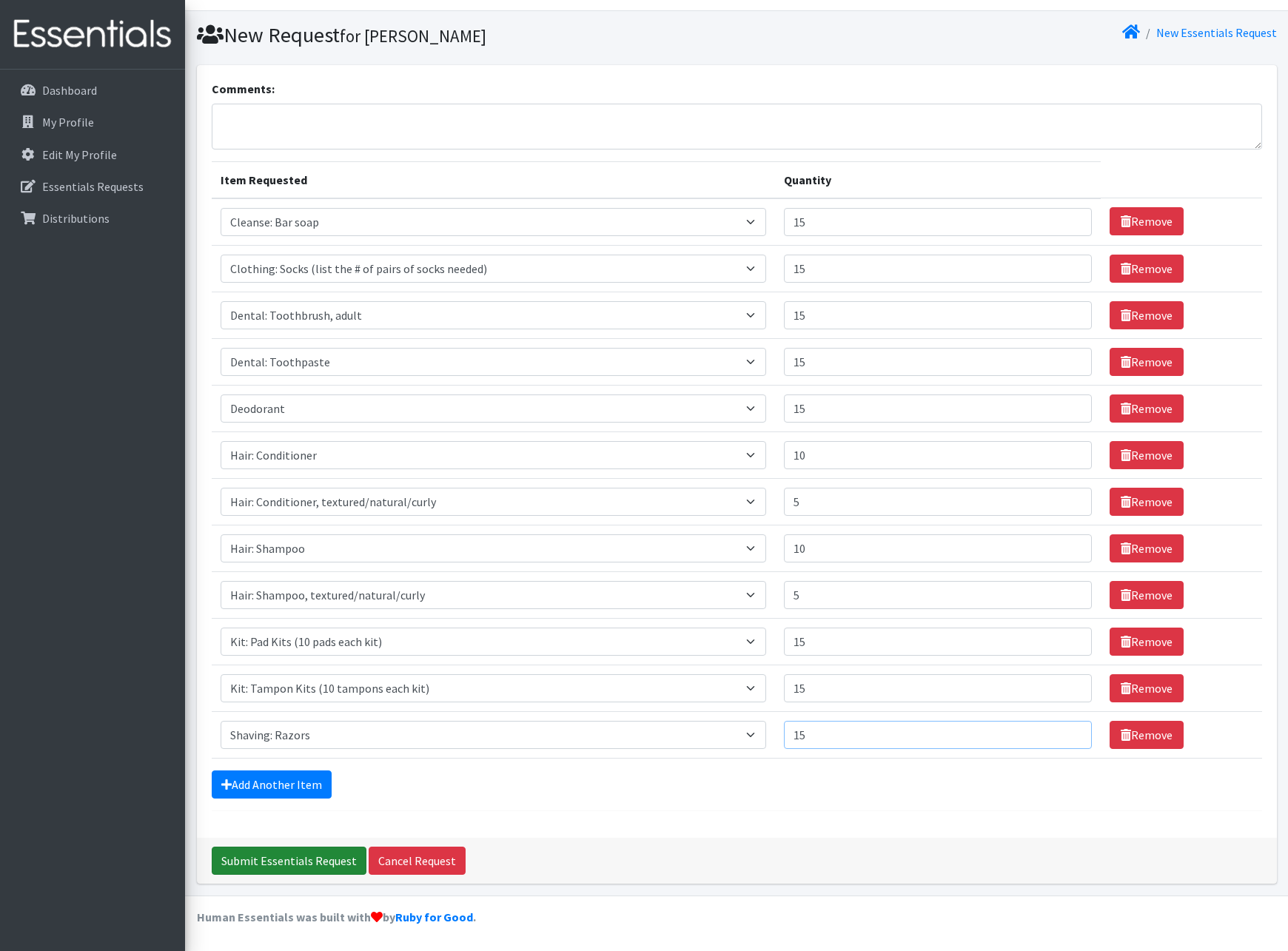
type input "15"
click at [294, 862] on input "Submit Essentials Request" at bounding box center [289, 861] width 155 height 28
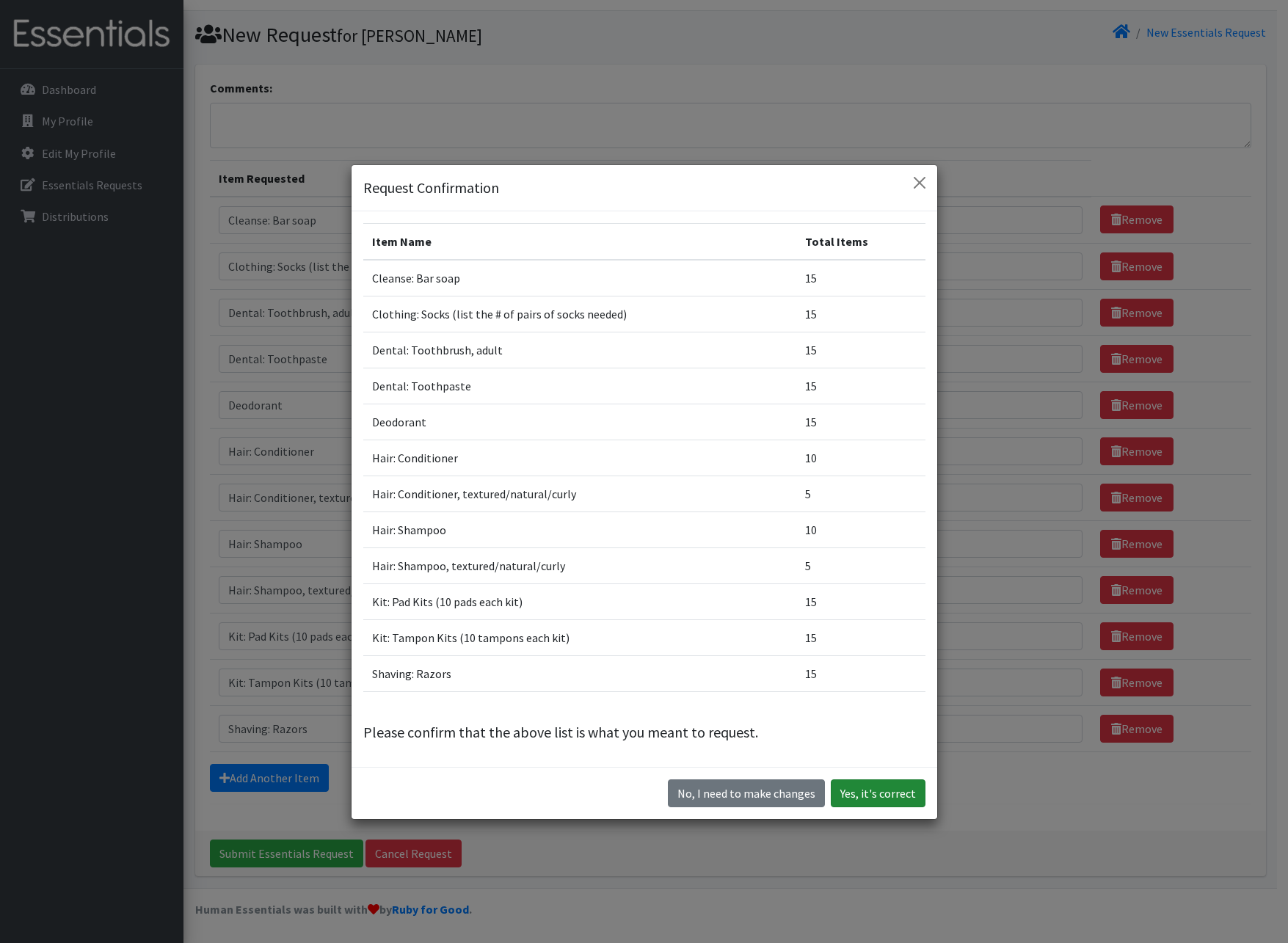
click at [871, 793] on button "Yes, it's correct" at bounding box center [878, 794] width 94 height 28
